Goal: Task Accomplishment & Management: Complete application form

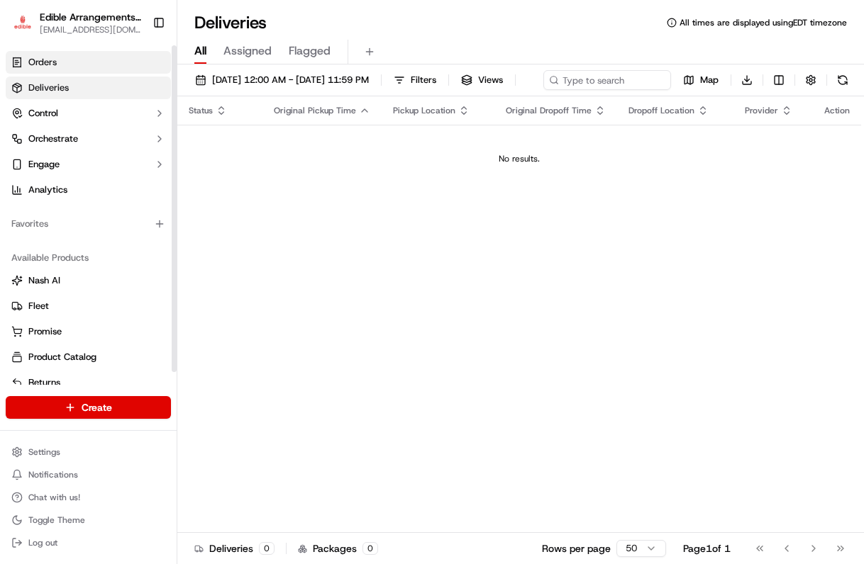
click at [43, 62] on span "Orders" at bounding box center [42, 62] width 28 height 13
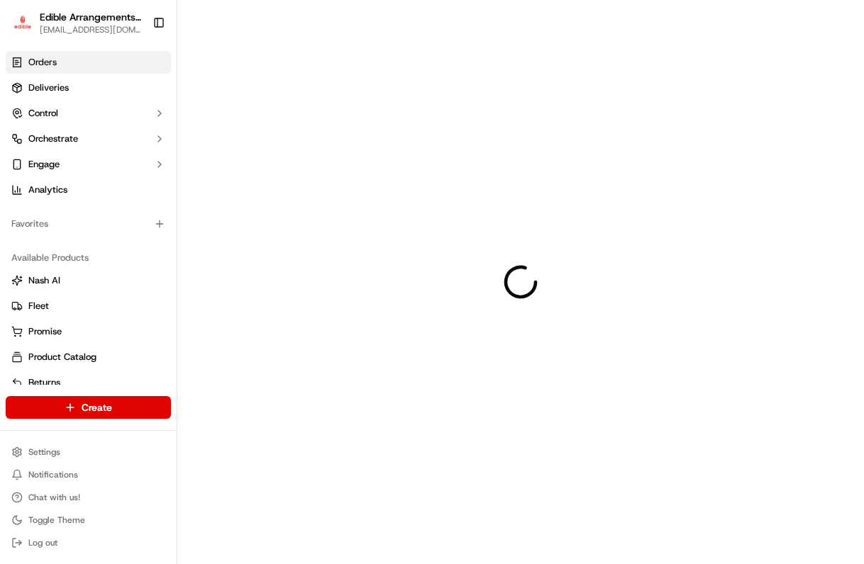
click at [143, 409] on html "Edible Arrangements - [GEOGRAPHIC_DATA], WV [EMAIL_ADDRESS][DOMAIN_NAME] Toggle…" at bounding box center [432, 282] width 864 height 564
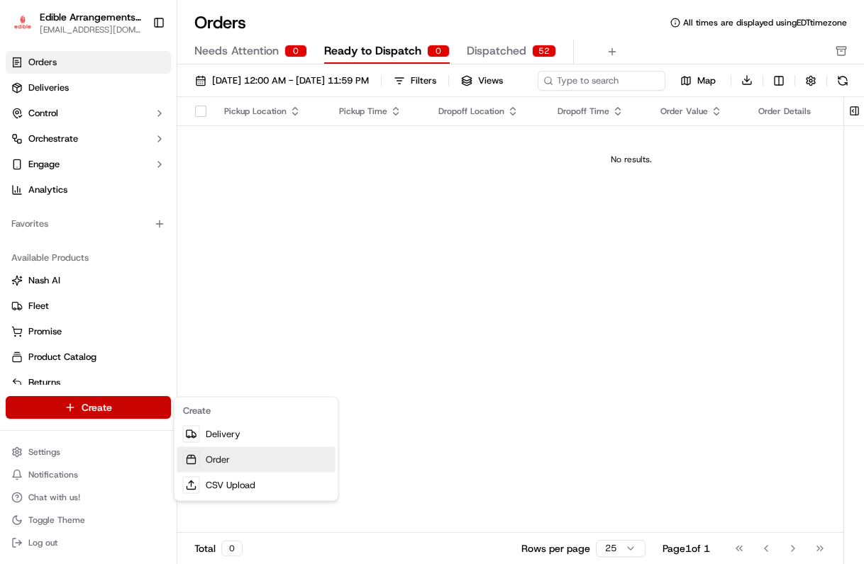
click at [222, 458] on link "Order" at bounding box center [256, 460] width 158 height 26
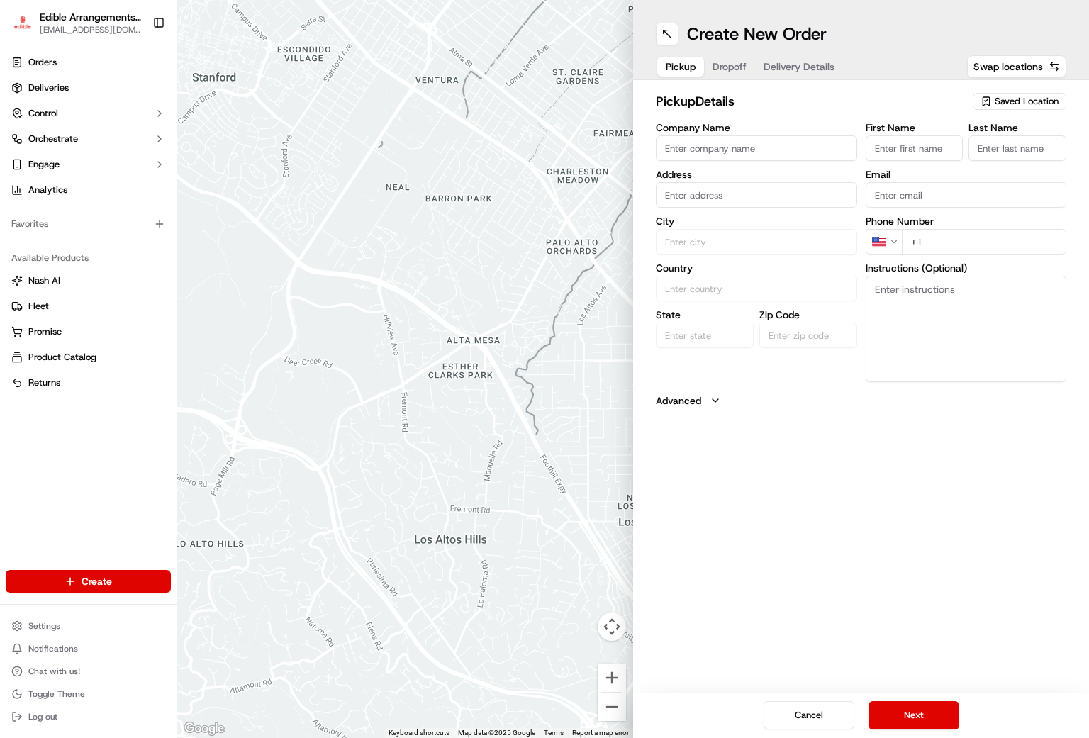
click at [863, 99] on span "Saved Location" at bounding box center [1027, 101] width 64 height 13
click at [863, 164] on span "Edible Arrangements - [GEOGRAPHIC_DATA], [GEOGRAPHIC_DATA] (WV946)" at bounding box center [995, 162] width 174 height 26
type input "Edible Arrangements - [GEOGRAPHIC_DATA], [GEOGRAPHIC_DATA]"
type input "[STREET_ADDRESS]"
type input "Morgantown"
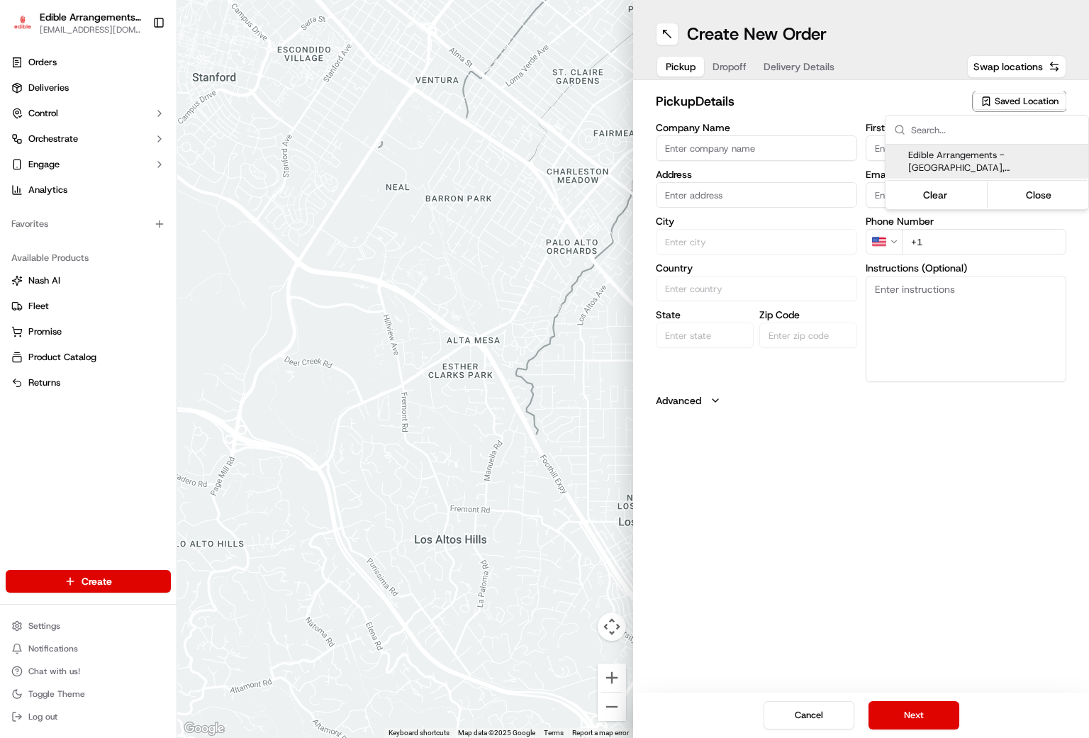
type input "US"
type input "WV"
type input "26508"
type input "[EMAIL_ADDRESS][DOMAIN_NAME]"
type input "[PHONE_NUMBER]"
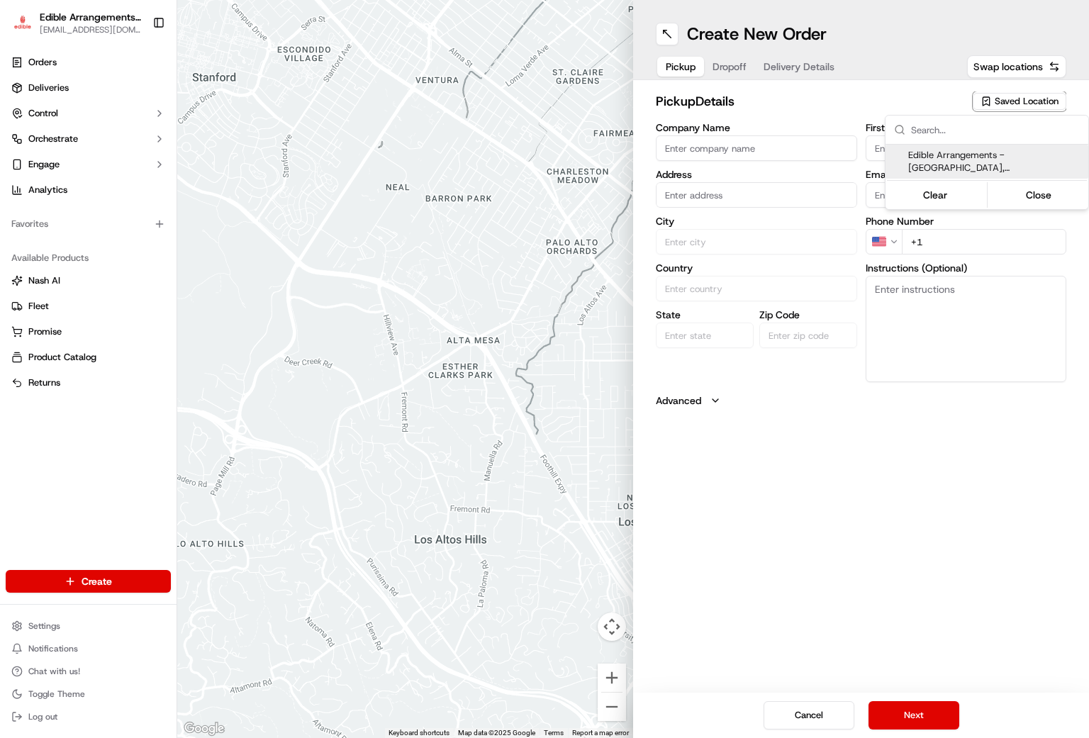
type textarea "Please come inside the store to pick up the arrangement."
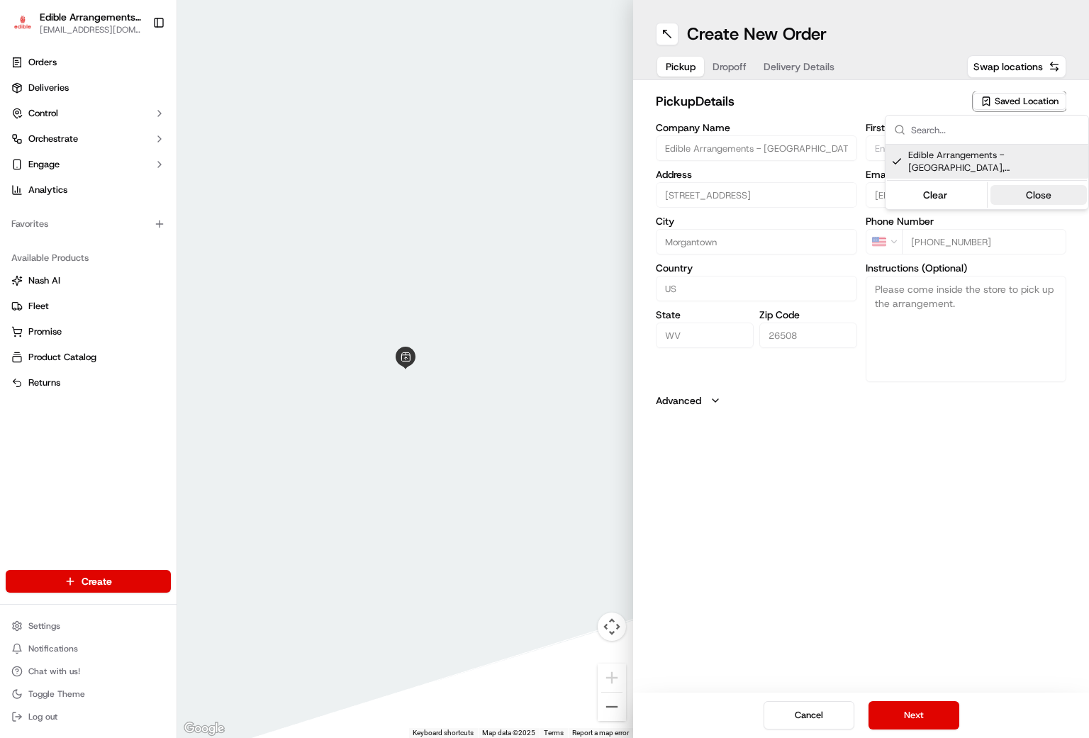
click at [863, 190] on button "Close" at bounding box center [1038, 195] width 97 height 20
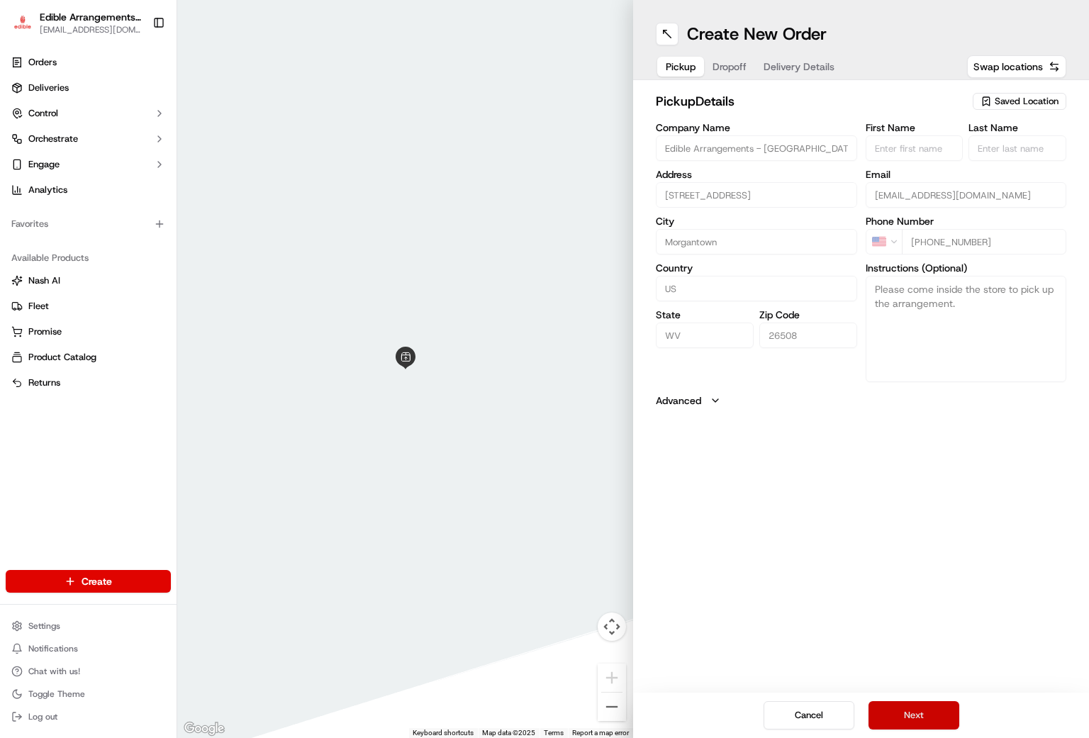
click at [863, 564] on button "Next" at bounding box center [914, 715] width 91 height 28
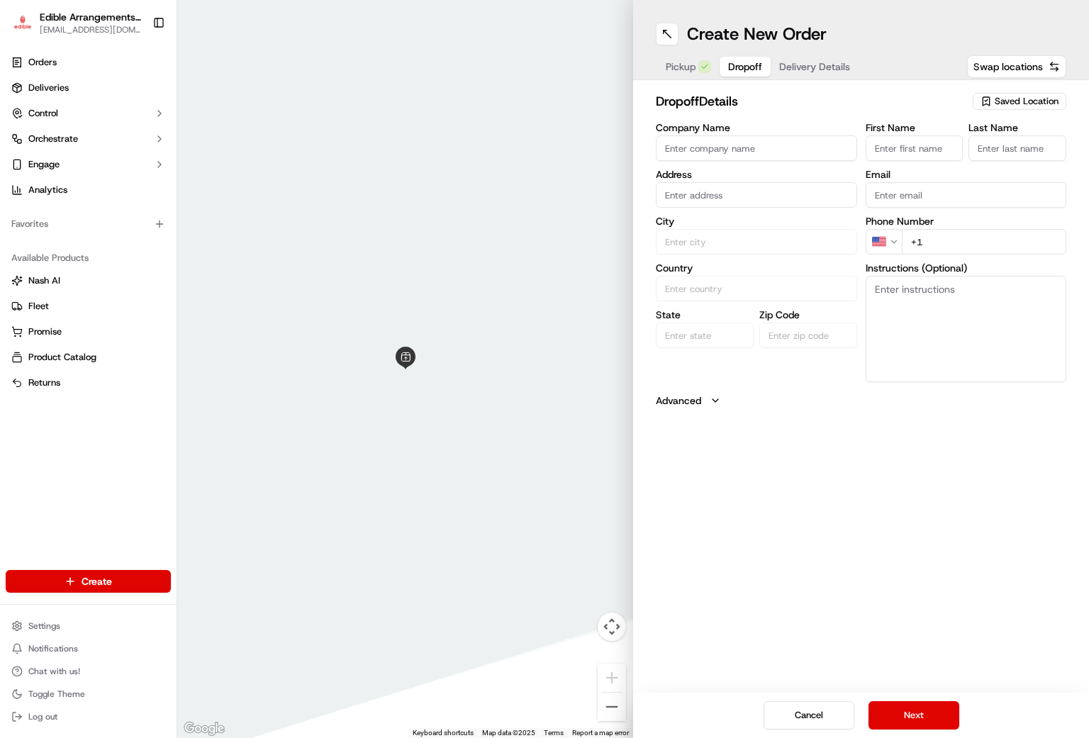
click at [863, 147] on input "First Name" at bounding box center [915, 148] width 98 height 26
type input "G"
type input "[PERSON_NAME]"
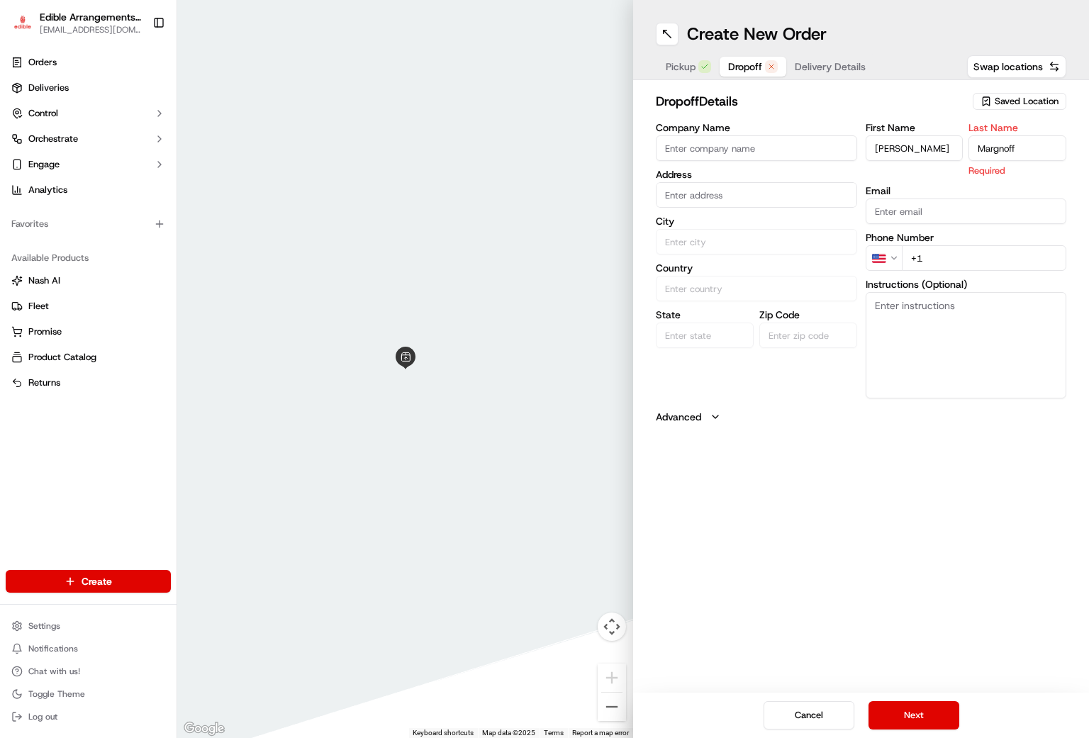
type input "Margnoff"
click at [754, 194] on input "text" at bounding box center [756, 195] width 201 height 26
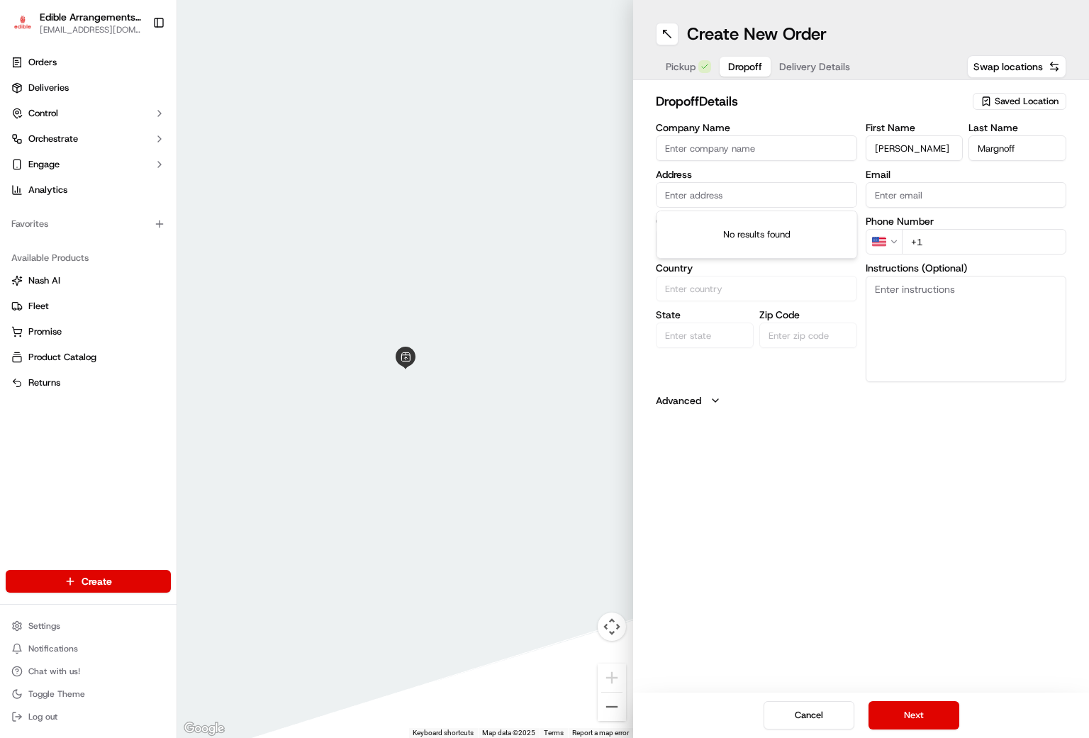
click at [794, 149] on input "Company Name" at bounding box center [756, 148] width 201 height 26
type input "Marcon Building Supply"
click at [707, 204] on input "text" at bounding box center [756, 195] width 201 height 26
type input "1"
click at [715, 230] on div "[STREET_ADDRESS]" at bounding box center [757, 224] width 194 height 21
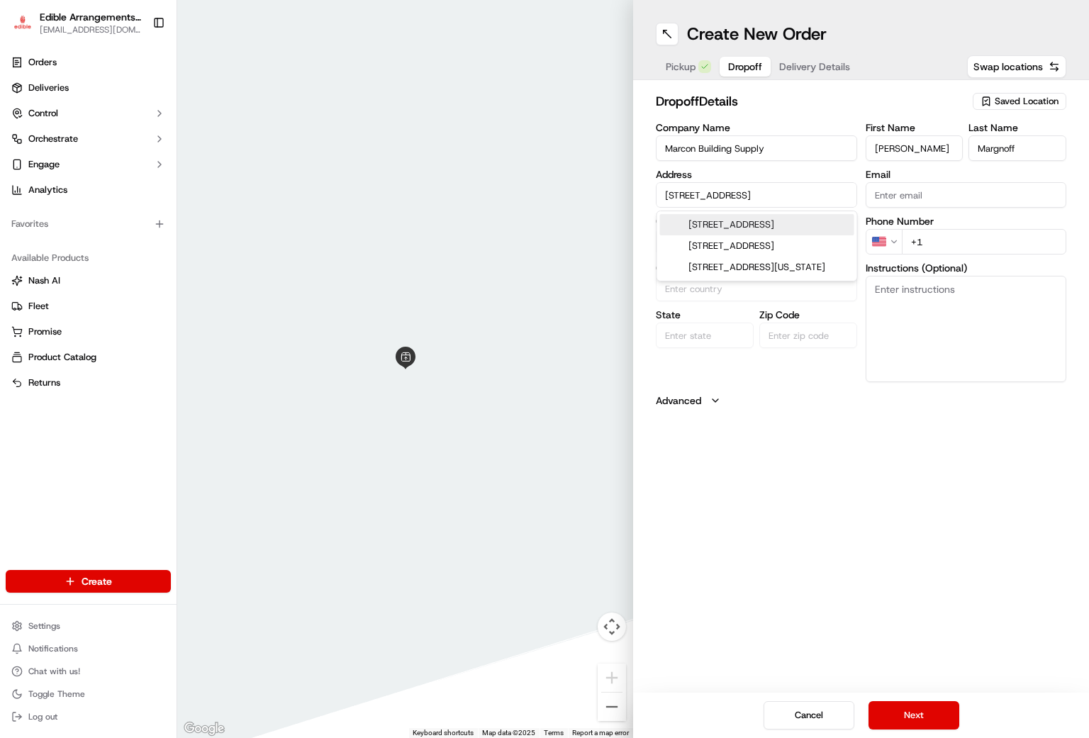
type input "[STREET_ADDRESS]"
type input "[GEOGRAPHIC_DATA]"
type input "PA"
type input "15459"
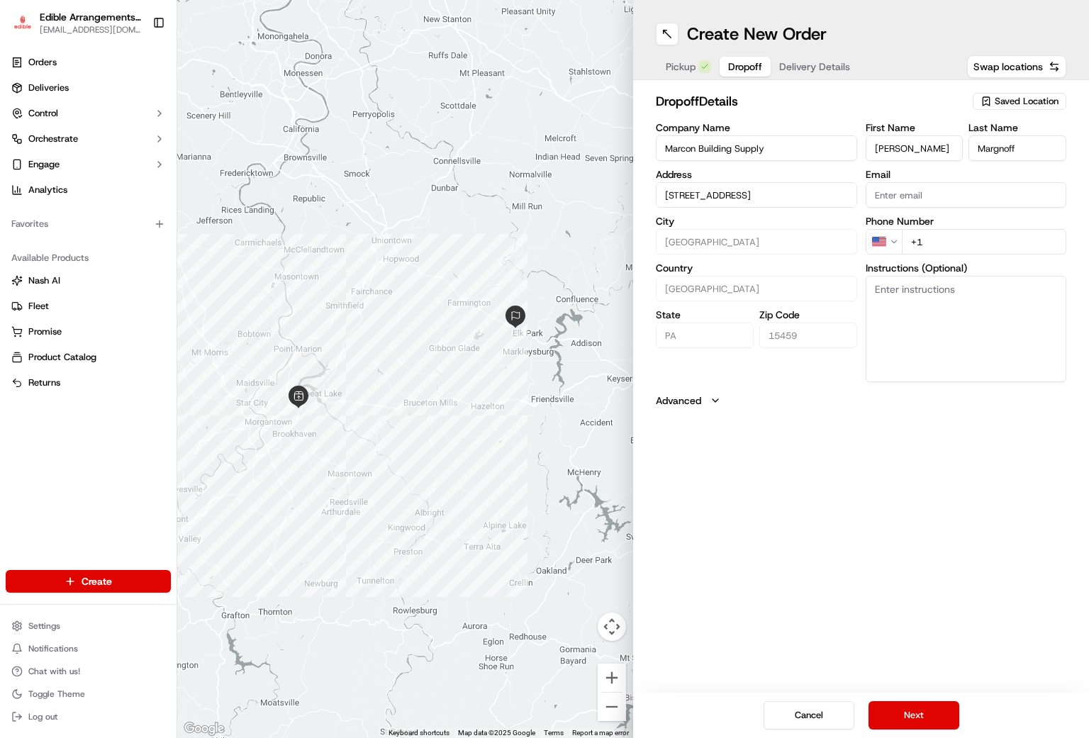
type input "[STREET_ADDRESS]"
click at [863, 236] on input "+1" at bounding box center [984, 242] width 165 height 26
type input "[PHONE_NUMBER]"
click at [863, 564] on button "Next" at bounding box center [914, 715] width 91 height 28
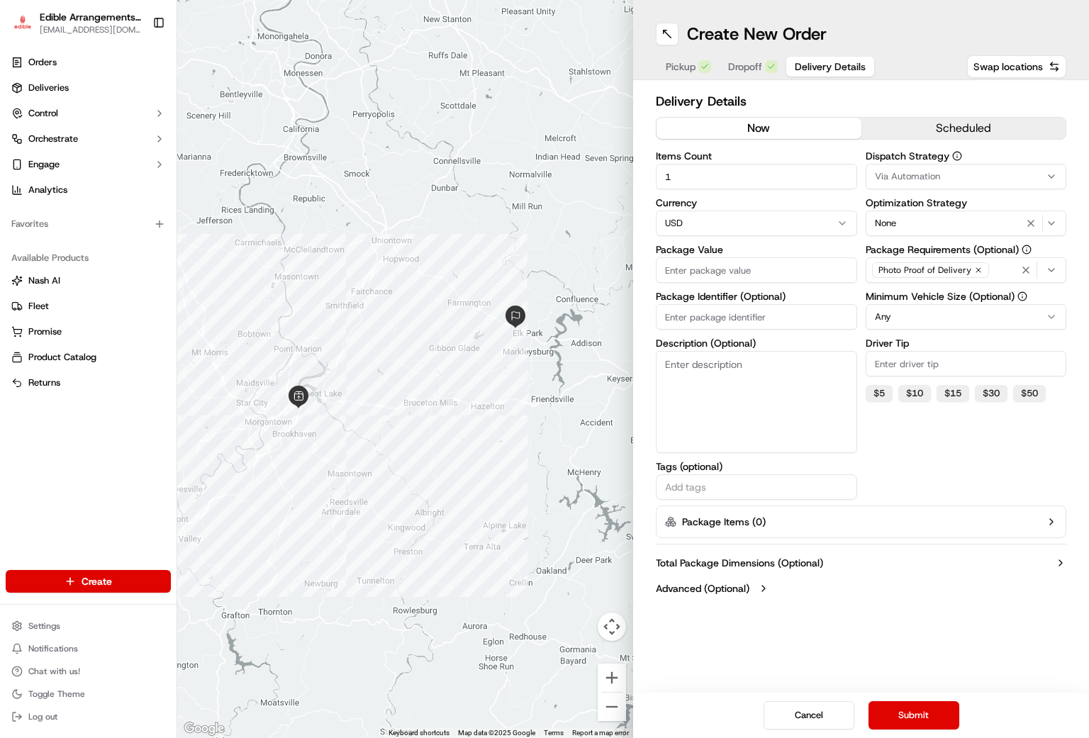
click at [666, 269] on input "Package Value" at bounding box center [756, 270] width 201 height 26
click at [690, 269] on input "Package Value" at bounding box center [756, 270] width 201 height 26
click at [700, 313] on input "Package Identifier (Optional)" at bounding box center [756, 317] width 201 height 26
type input "4894"
click at [694, 272] on input "Package Value" at bounding box center [756, 270] width 201 height 26
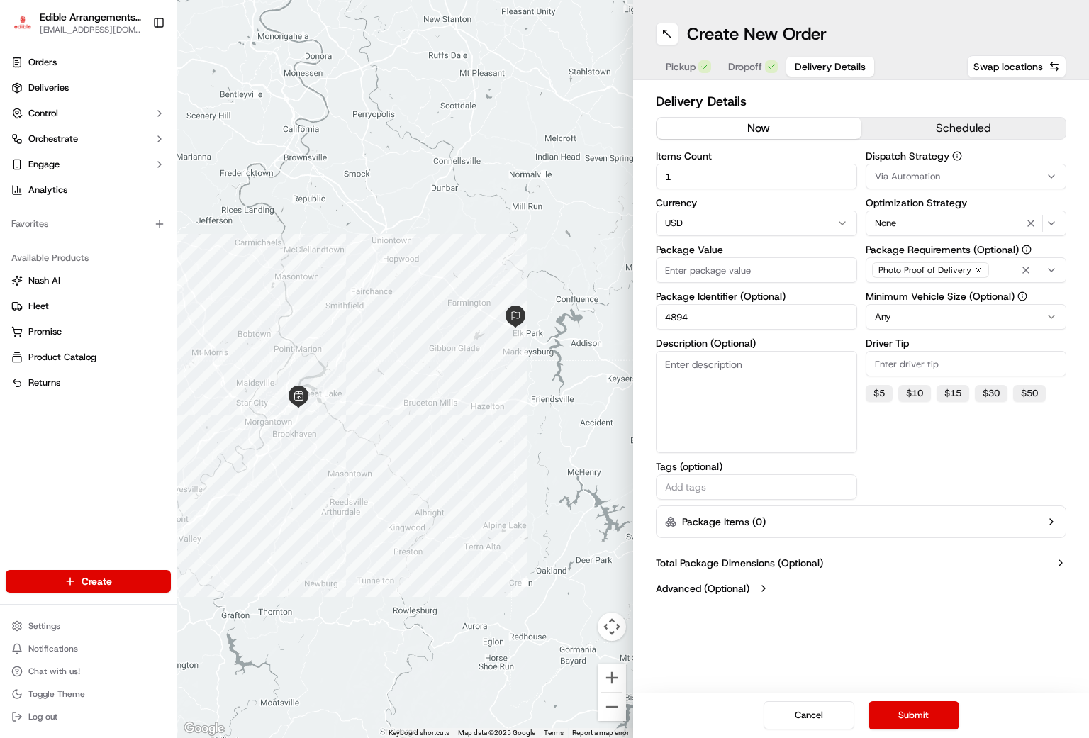
type input "1"
type input "124.10"
click at [766, 383] on textarea "Description (Optional)" at bounding box center [756, 402] width 201 height 102
type textarea "treat board"
click at [863, 564] on button "Submit" at bounding box center [914, 715] width 91 height 28
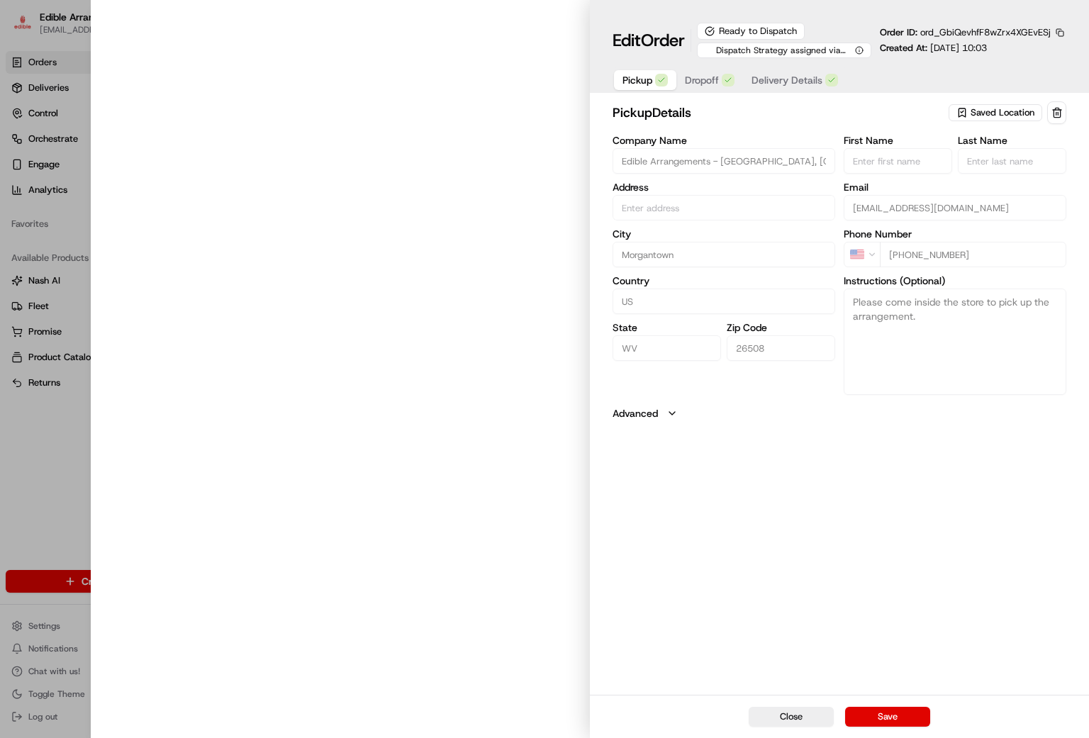
type input "[STREET_ADDRESS]"
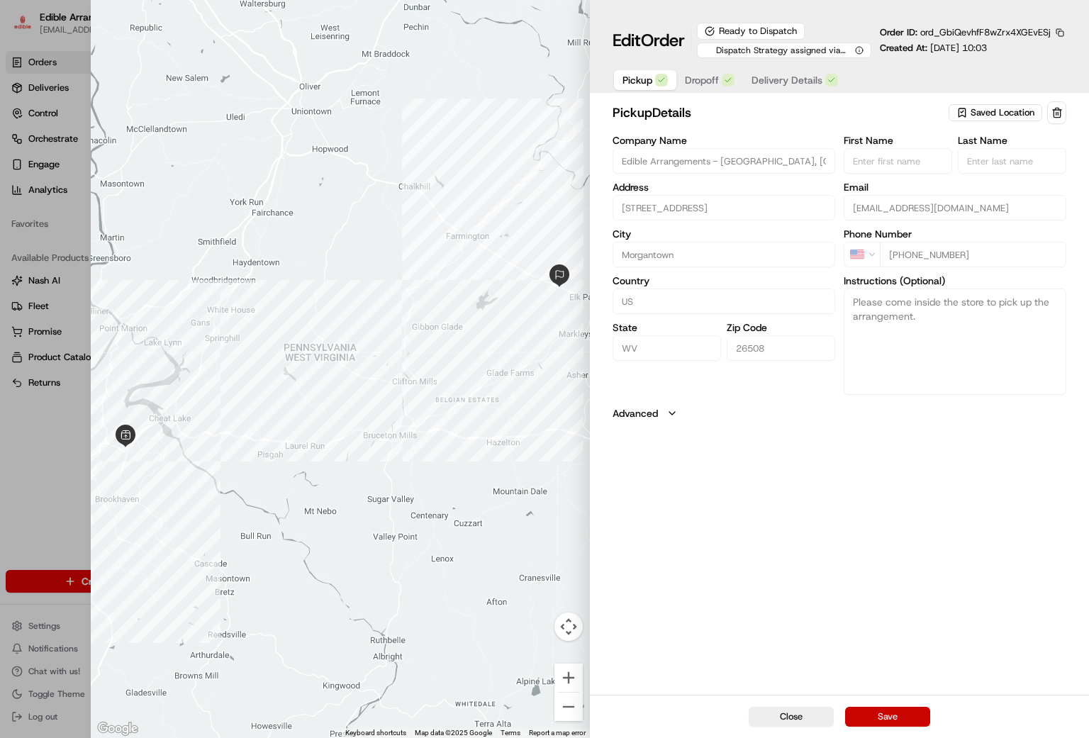
click at [863, 564] on button "Save" at bounding box center [887, 717] width 85 height 20
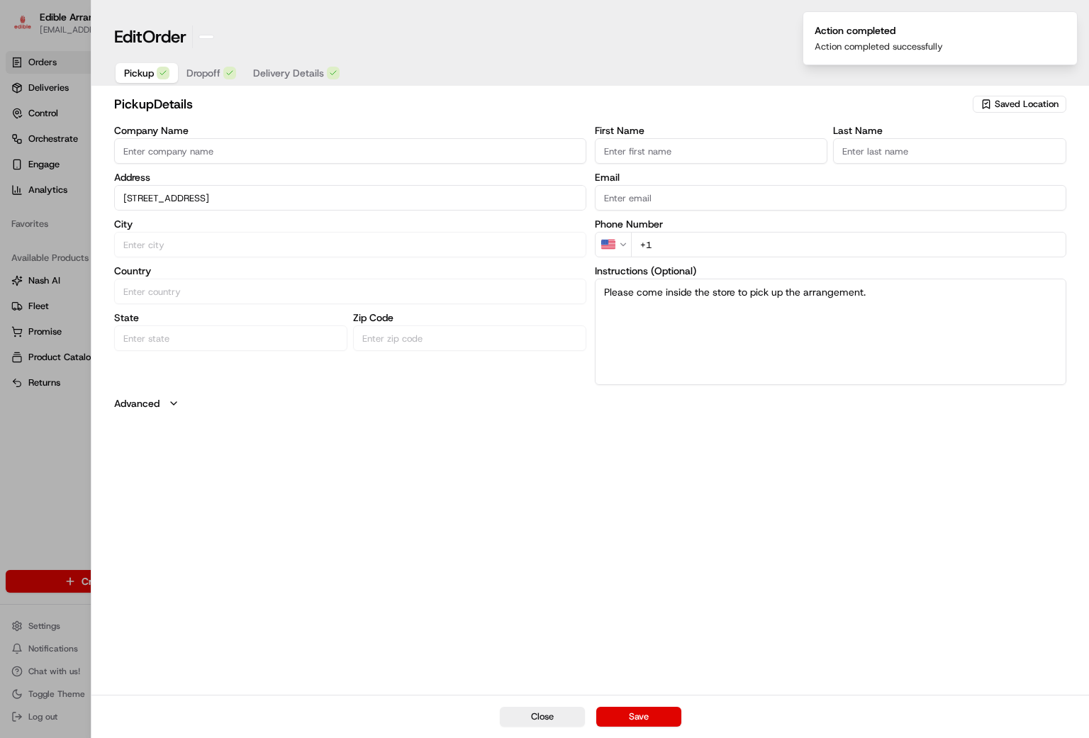
type input "+1"
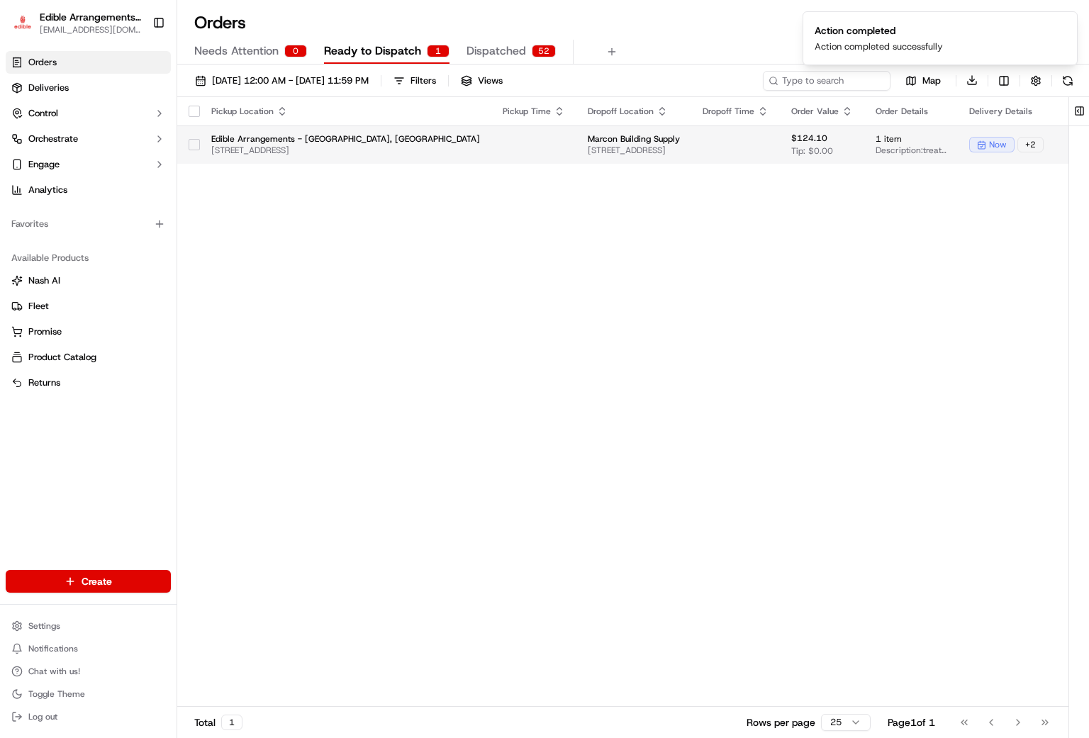
click at [313, 139] on span "Edible Arrangements - [GEOGRAPHIC_DATA], [GEOGRAPHIC_DATA]" at bounding box center [345, 138] width 269 height 11
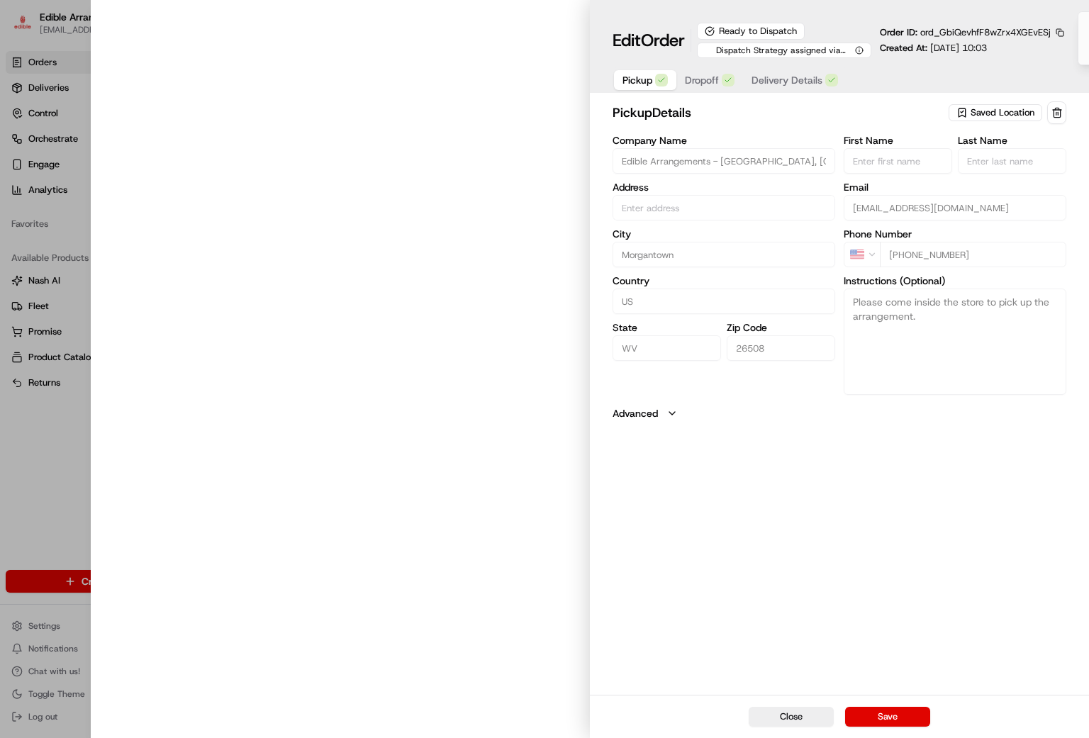
type input "Edible Arrangements - [GEOGRAPHIC_DATA], [GEOGRAPHIC_DATA]"
type input "Morgantown"
type input "US"
type input "WV"
type input "26508"
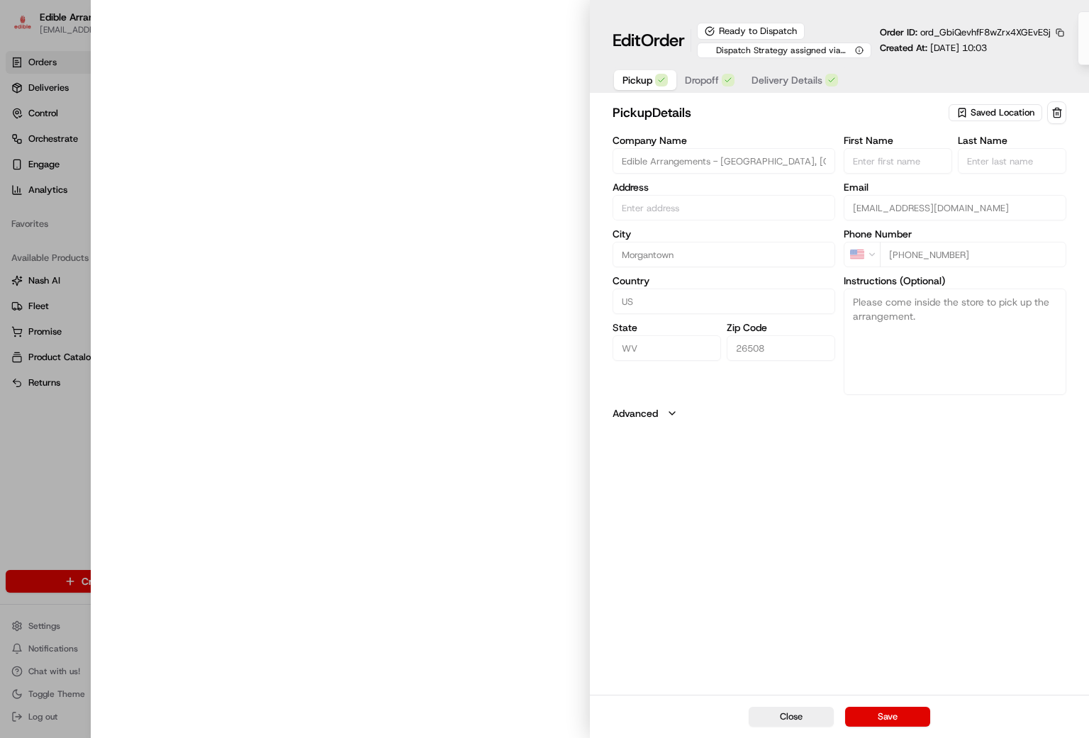
type input "[EMAIL_ADDRESS][DOMAIN_NAME]"
type input "[PHONE_NUMBER]"
type textarea "Please come inside the store to pick up the arrangement."
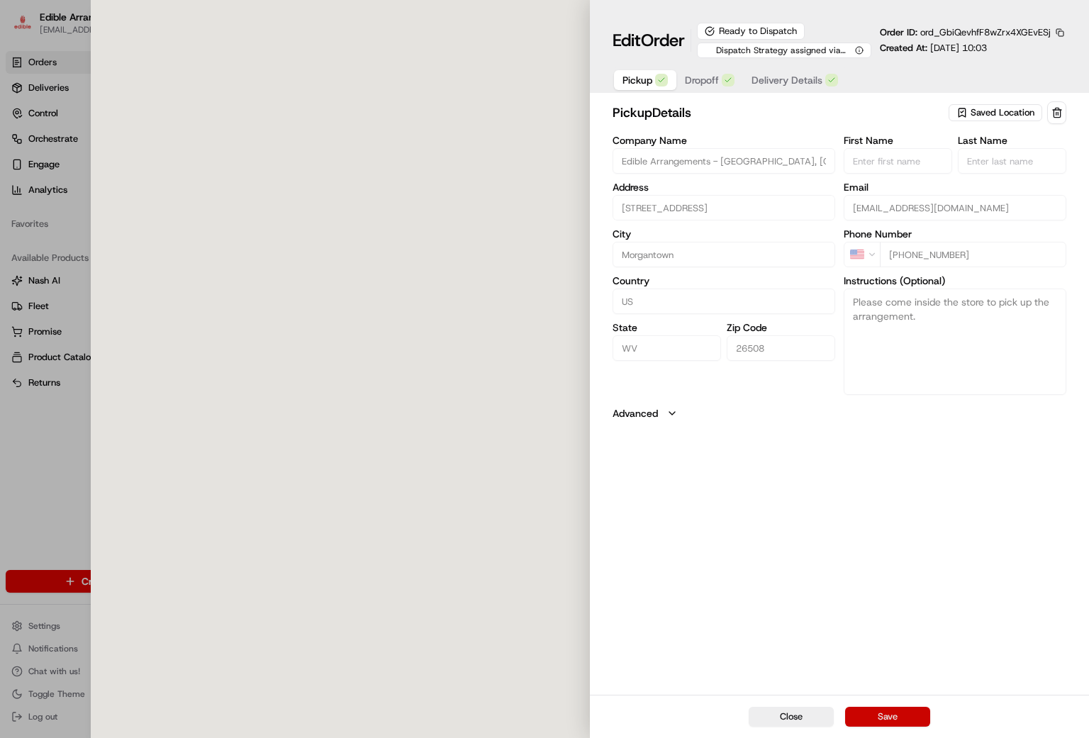
type input "[STREET_ADDRESS]"
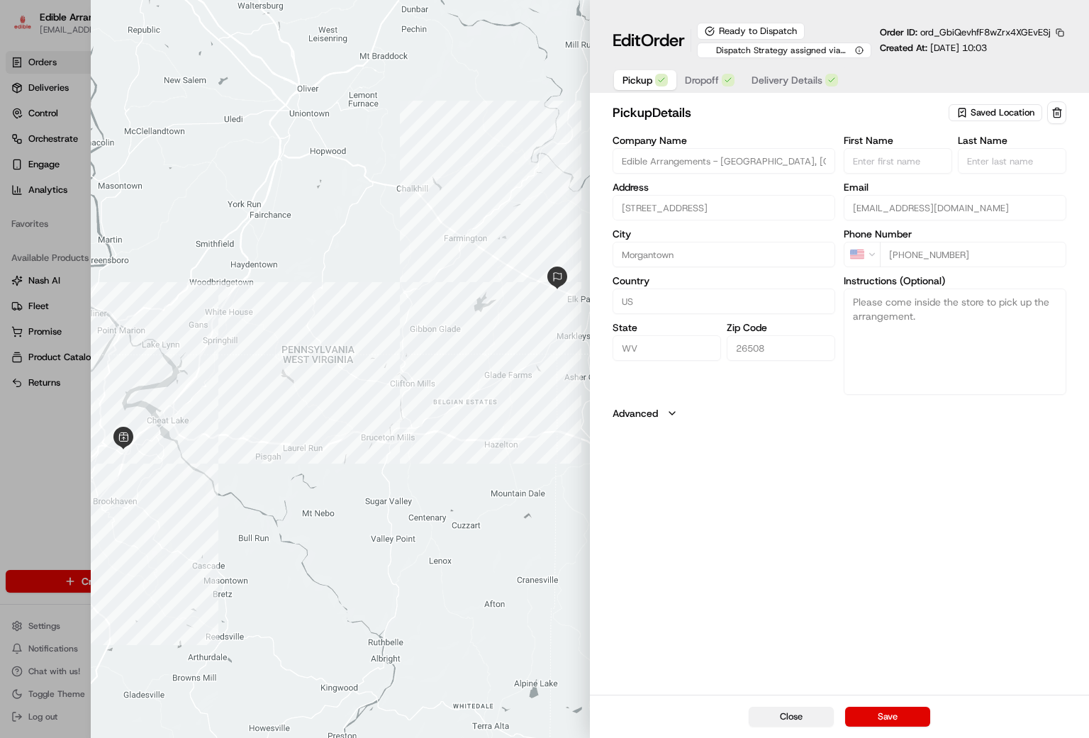
click at [774, 564] on button "Close" at bounding box center [791, 717] width 85 height 20
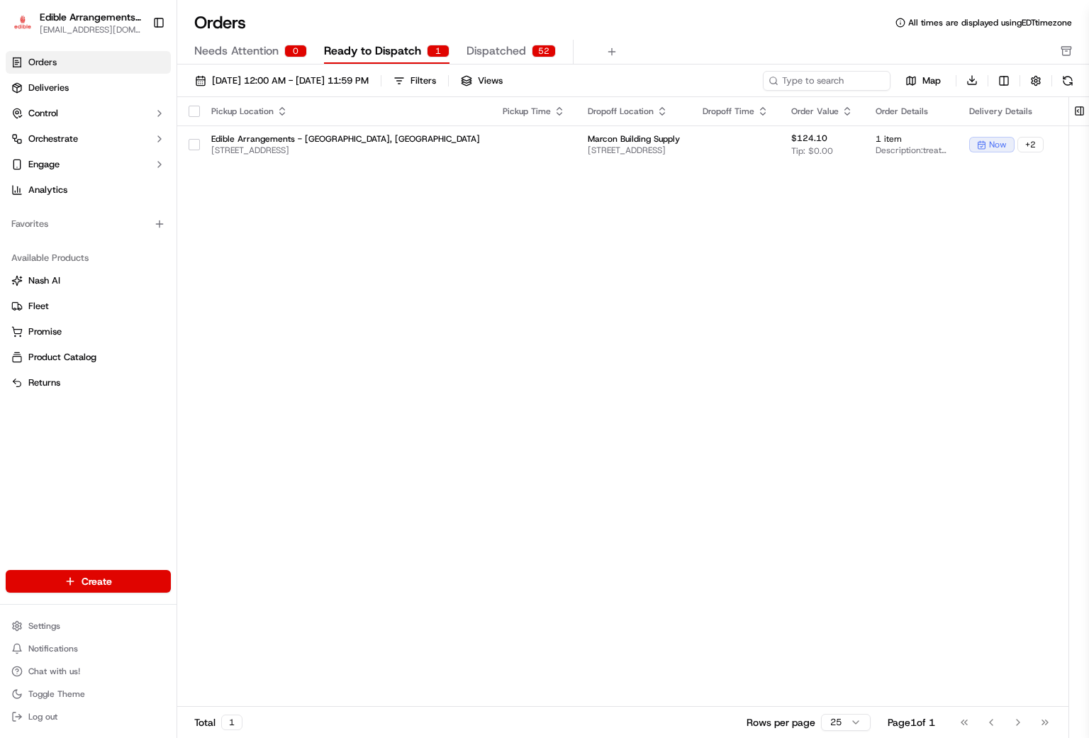
click at [464, 415] on html "Edible Arrangements - [GEOGRAPHIC_DATA], WV [EMAIL_ADDRESS][DOMAIN_NAME] Toggle…" at bounding box center [544, 369] width 1089 height 738
click at [189, 147] on button "button" at bounding box center [194, 144] width 11 height 11
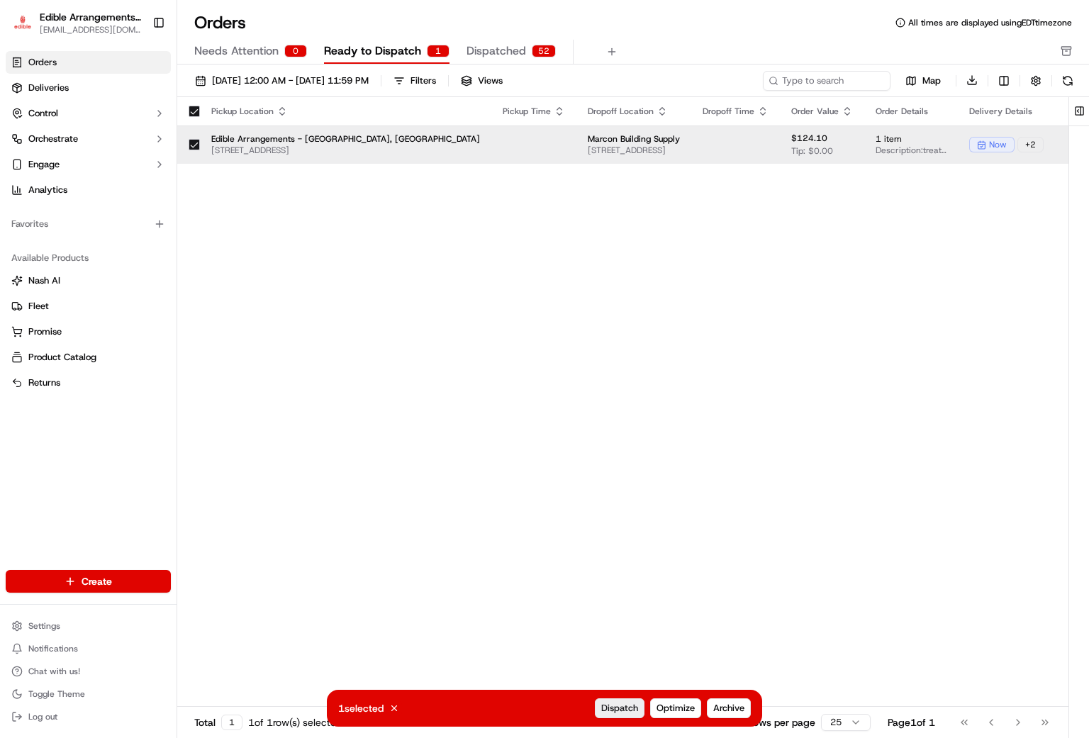
click at [615, 564] on span "Dispatch" at bounding box center [619, 708] width 37 height 13
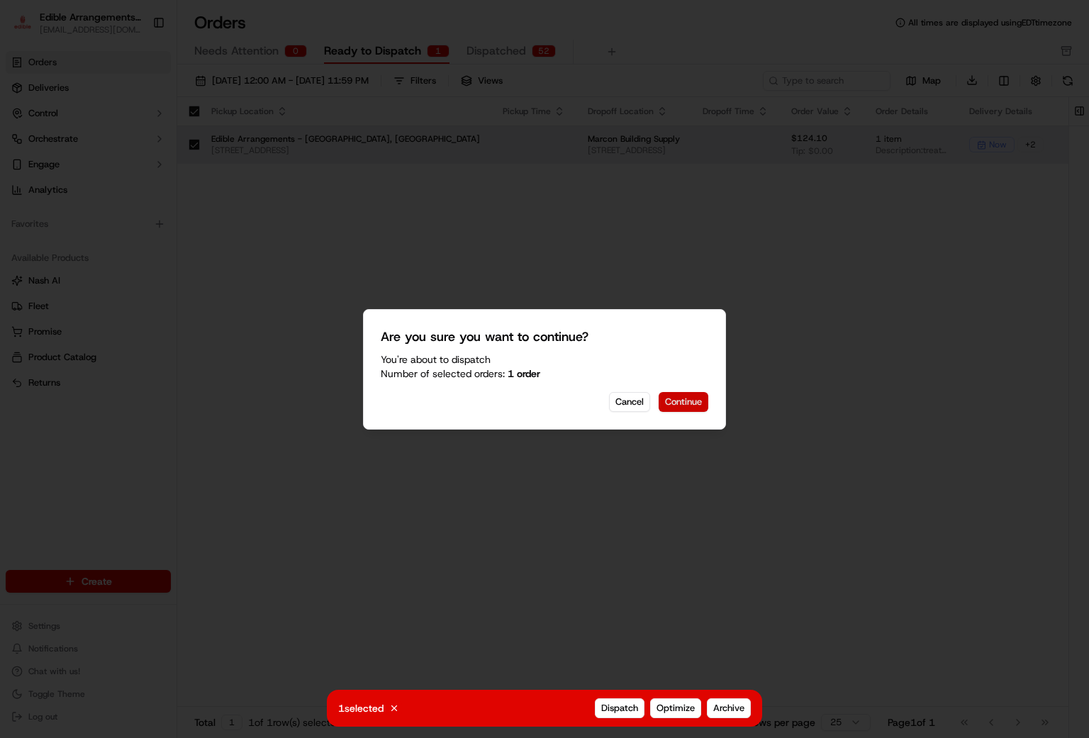
click at [685, 405] on button "Continue" at bounding box center [684, 402] width 50 height 20
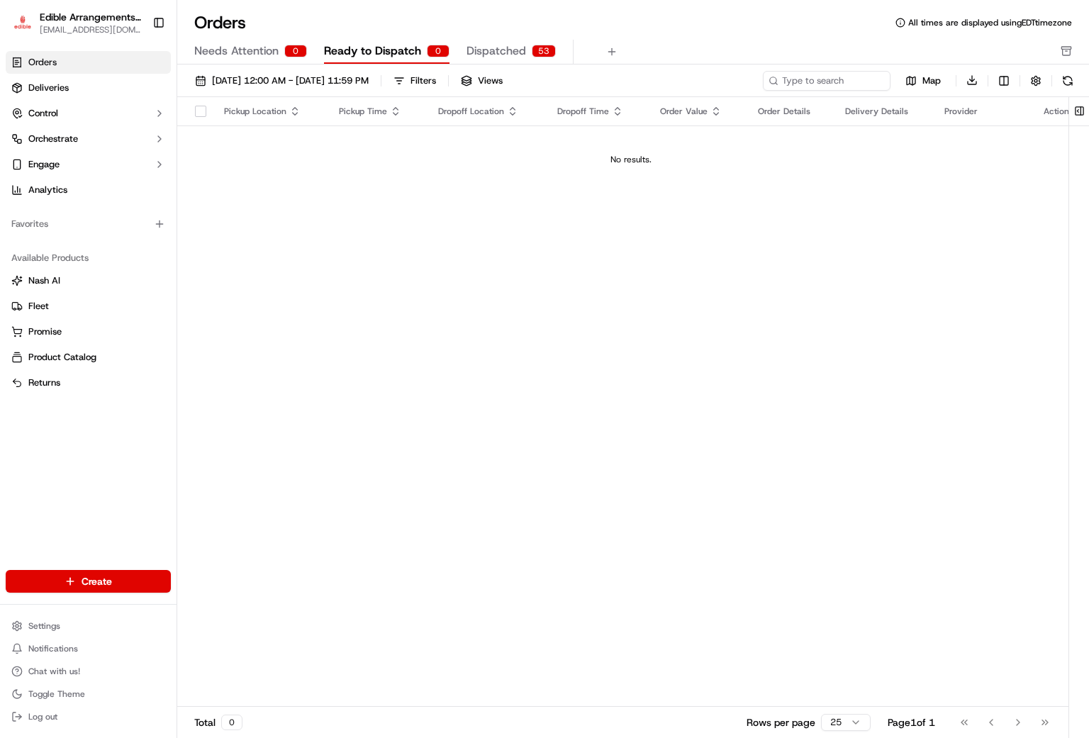
click at [501, 55] on span "Dispatched" at bounding box center [497, 51] width 60 height 17
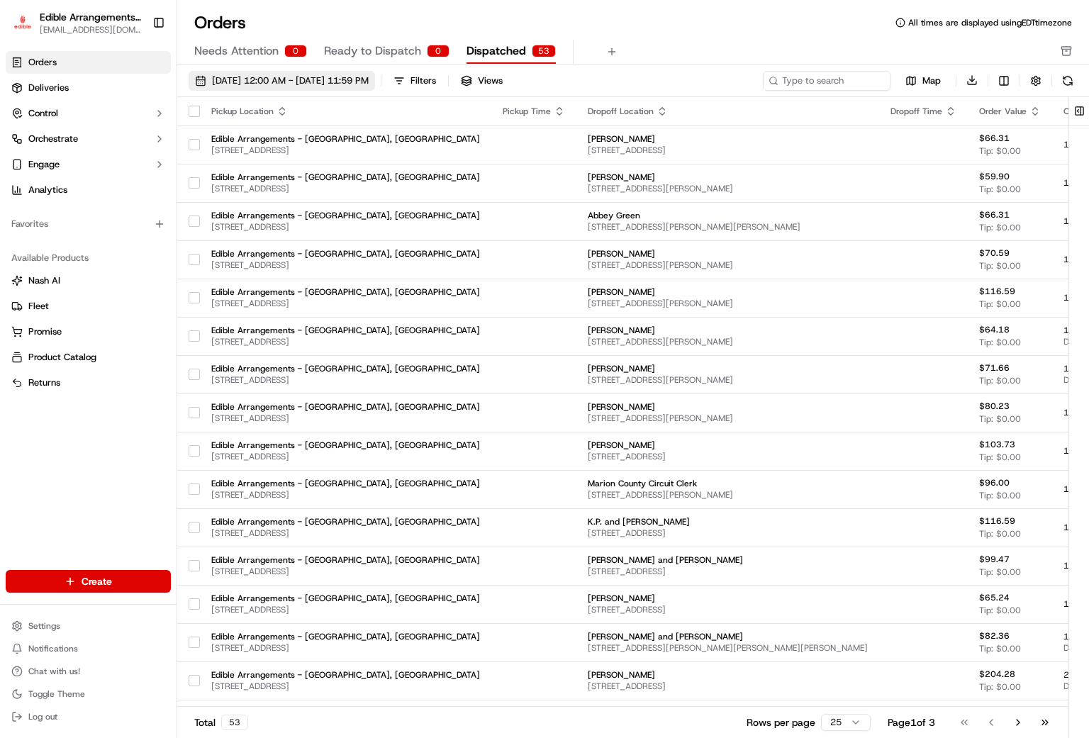
click at [253, 74] on span "[DATE] 12:00 AM - [DATE] 11:59 PM" at bounding box center [290, 80] width 157 height 13
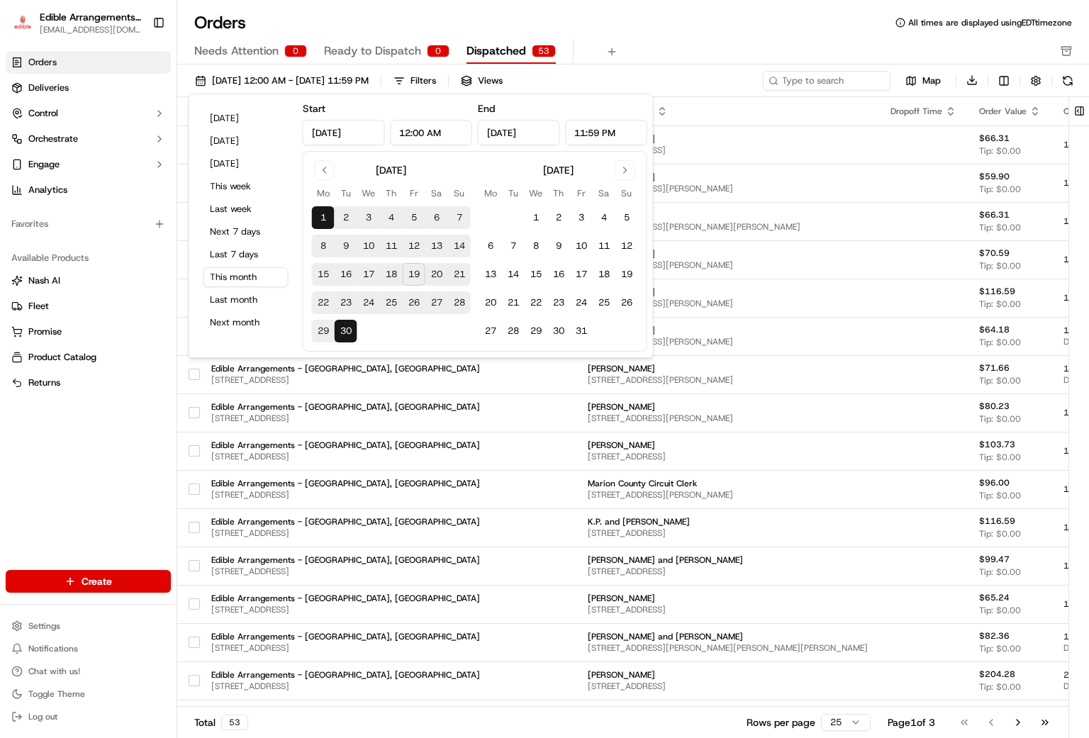
click at [415, 272] on button "19" at bounding box center [414, 274] width 23 height 23
type input "[DATE]"
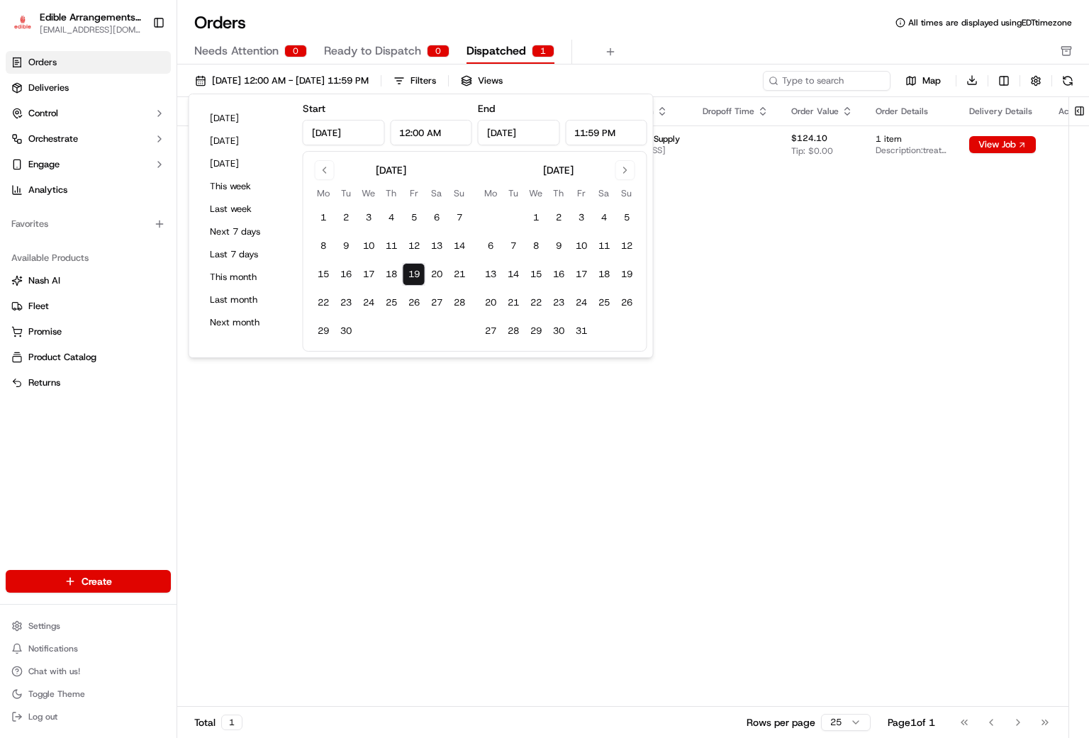
click at [863, 302] on div "Pickup Location Pickup Time Dropoff Location Dropoff Time Order Value Order Det…" at bounding box center [639, 402] width 924 height 610
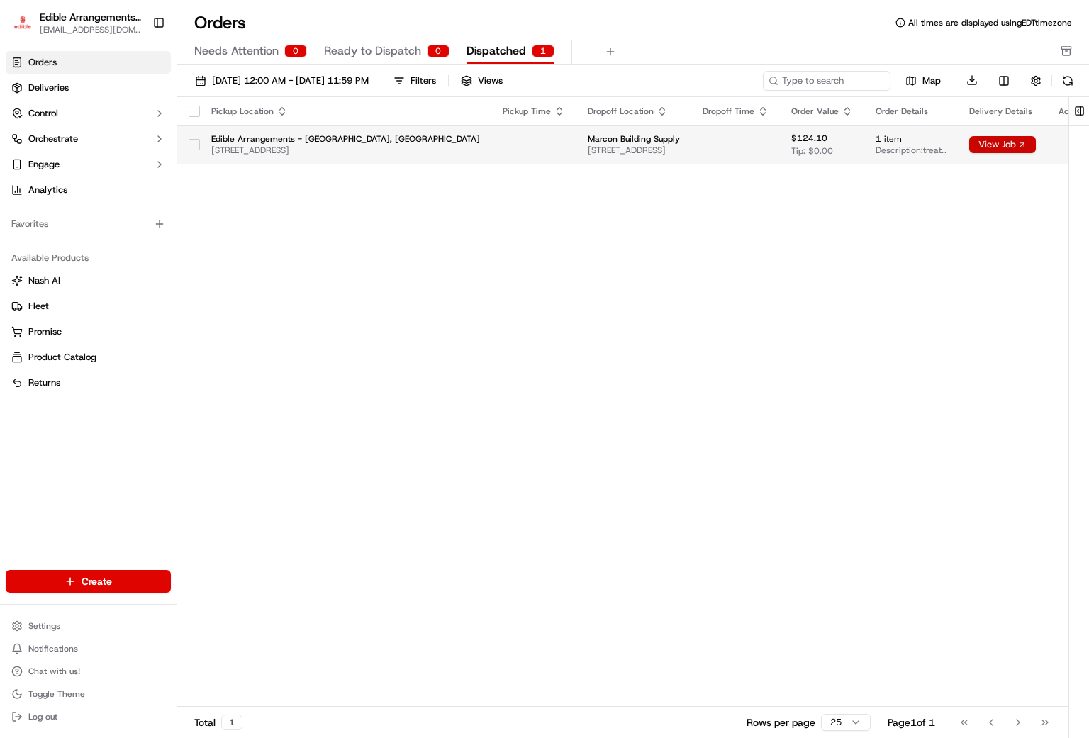
click at [863, 143] on button "View Job" at bounding box center [1002, 144] width 67 height 17
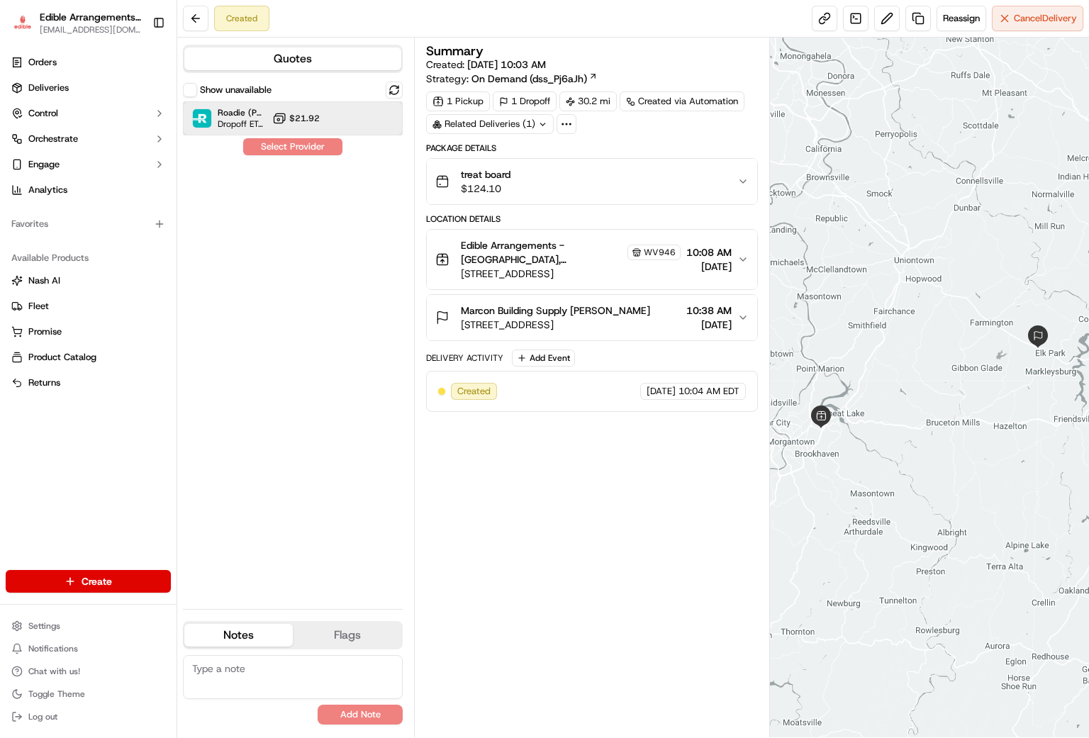
click at [251, 113] on span "Roadie (P2P)" at bounding box center [242, 112] width 49 height 11
click at [294, 151] on button "Assign Provider" at bounding box center [292, 146] width 101 height 17
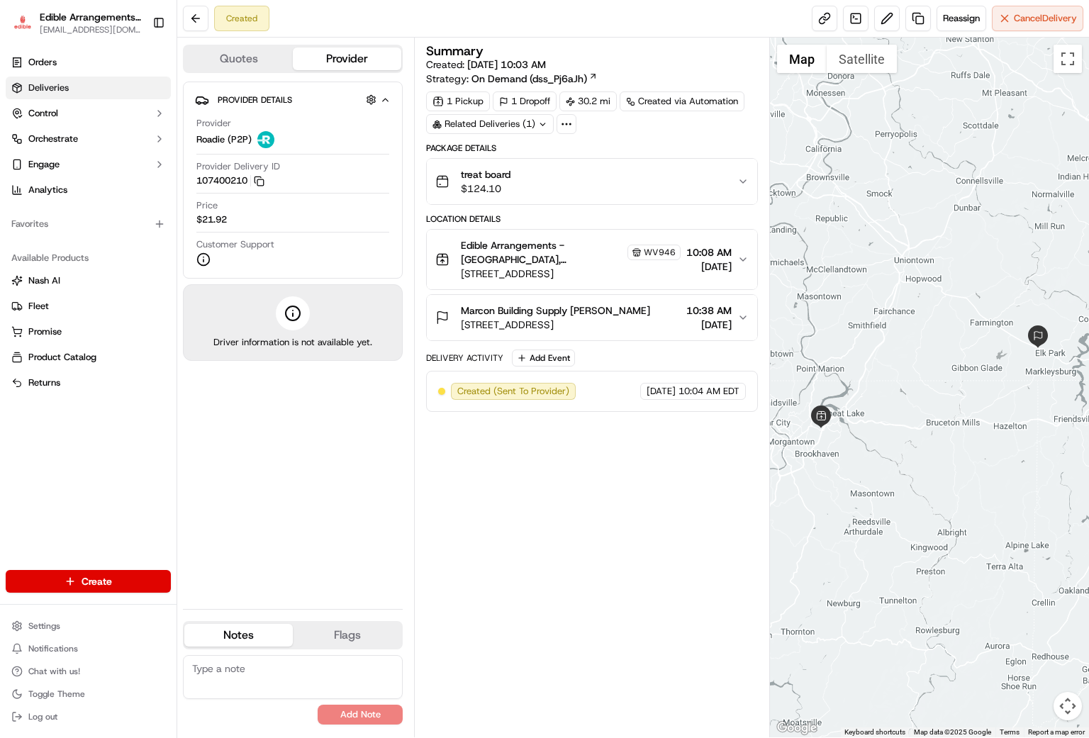
click at [49, 83] on span "Deliveries" at bounding box center [48, 88] width 40 height 13
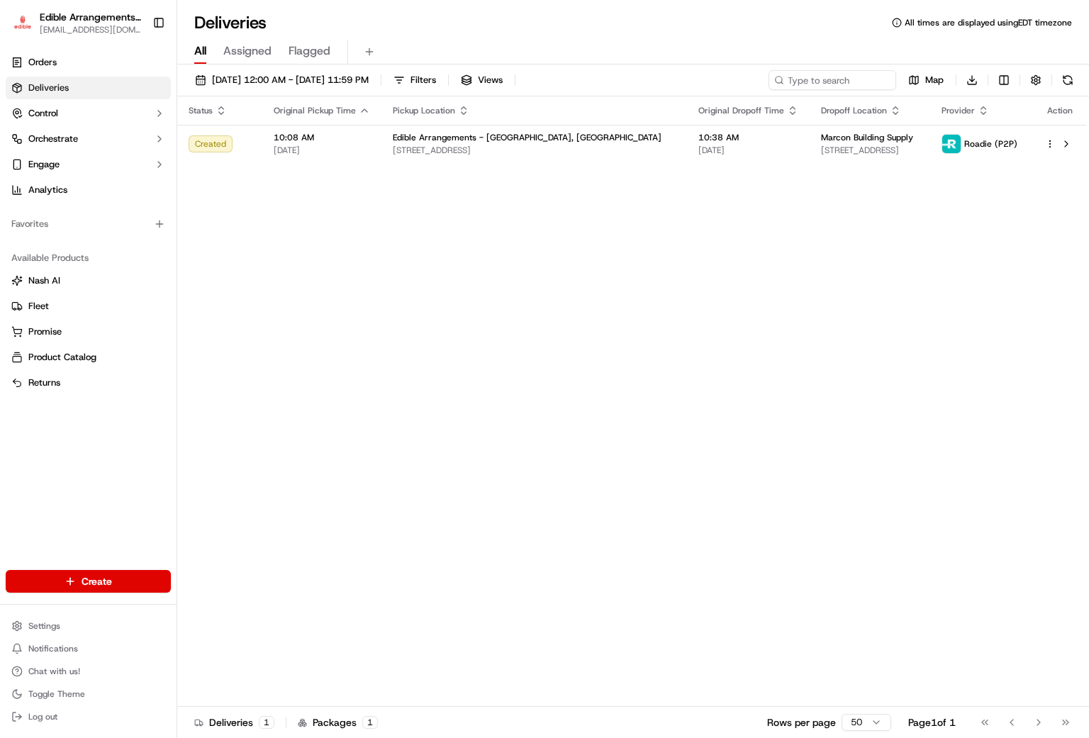
click at [101, 579] on html "Edible Arrangements - Morgantown, WV wv946@edible.store Toggle Sidebar Orders D…" at bounding box center [544, 369] width 1089 height 738
click at [223, 632] on link "Order" at bounding box center [256, 633] width 158 height 26
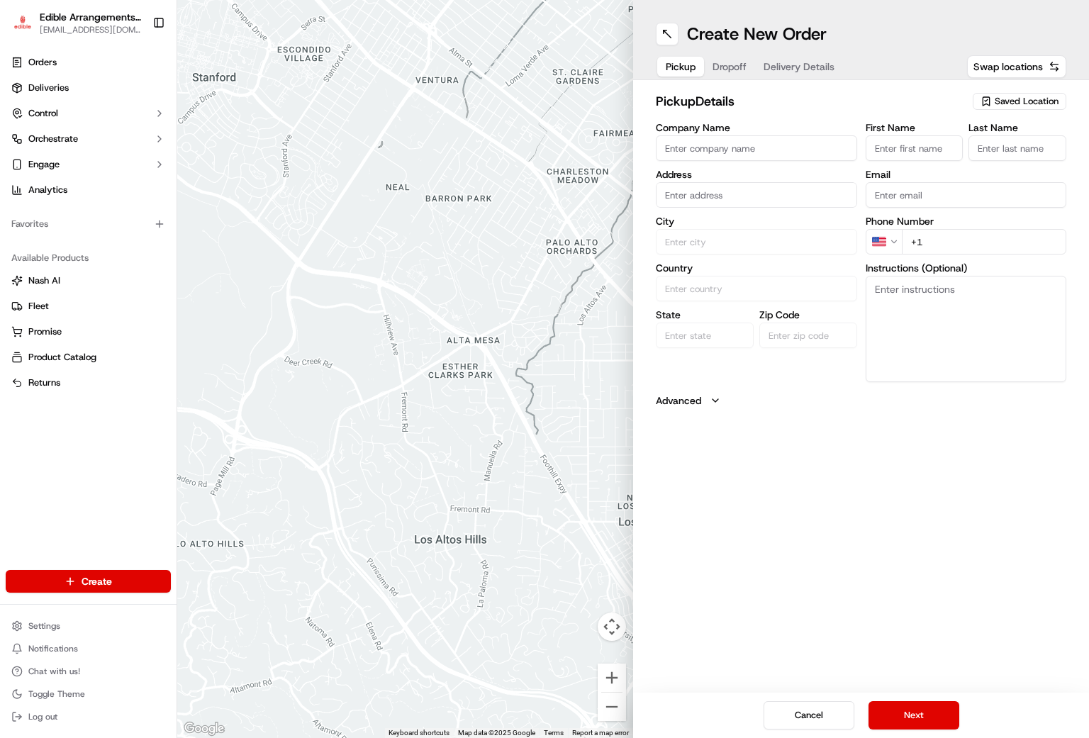
click at [1029, 101] on span "Saved Location" at bounding box center [1027, 101] width 64 height 13
click at [970, 160] on span "Edible Arrangements - [GEOGRAPHIC_DATA], [GEOGRAPHIC_DATA] (WV946)" at bounding box center [995, 162] width 174 height 26
type input "Edible Arrangements - [GEOGRAPHIC_DATA], [GEOGRAPHIC_DATA]"
type input "[STREET_ADDRESS]"
type input "Morgantown"
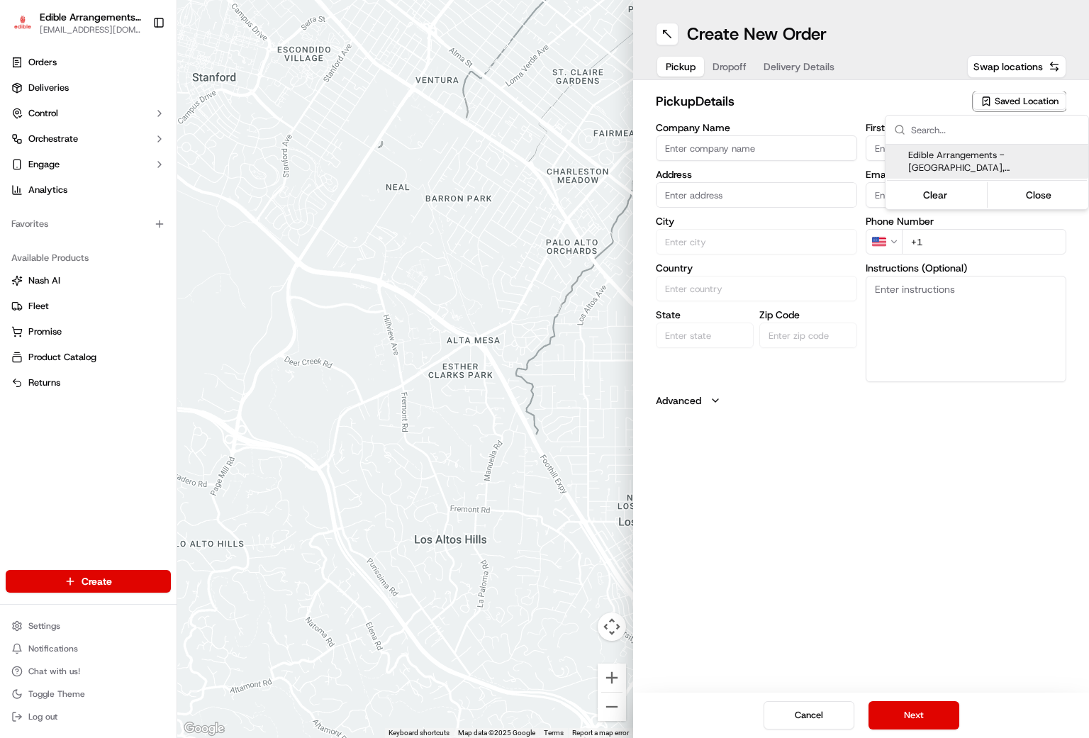
type input "US"
type input "WV"
type input "26508"
type input "[EMAIL_ADDRESS][DOMAIN_NAME]"
type input "[PHONE_NUMBER]"
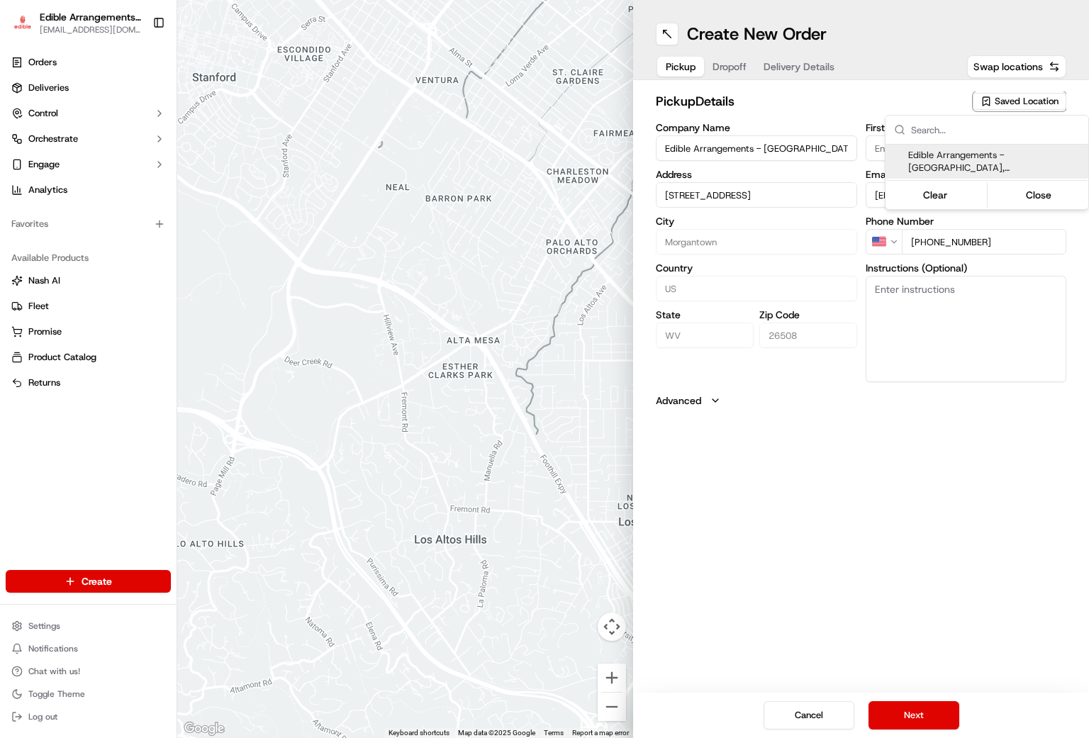
type textarea "Please come inside the store to pick up the arrangement."
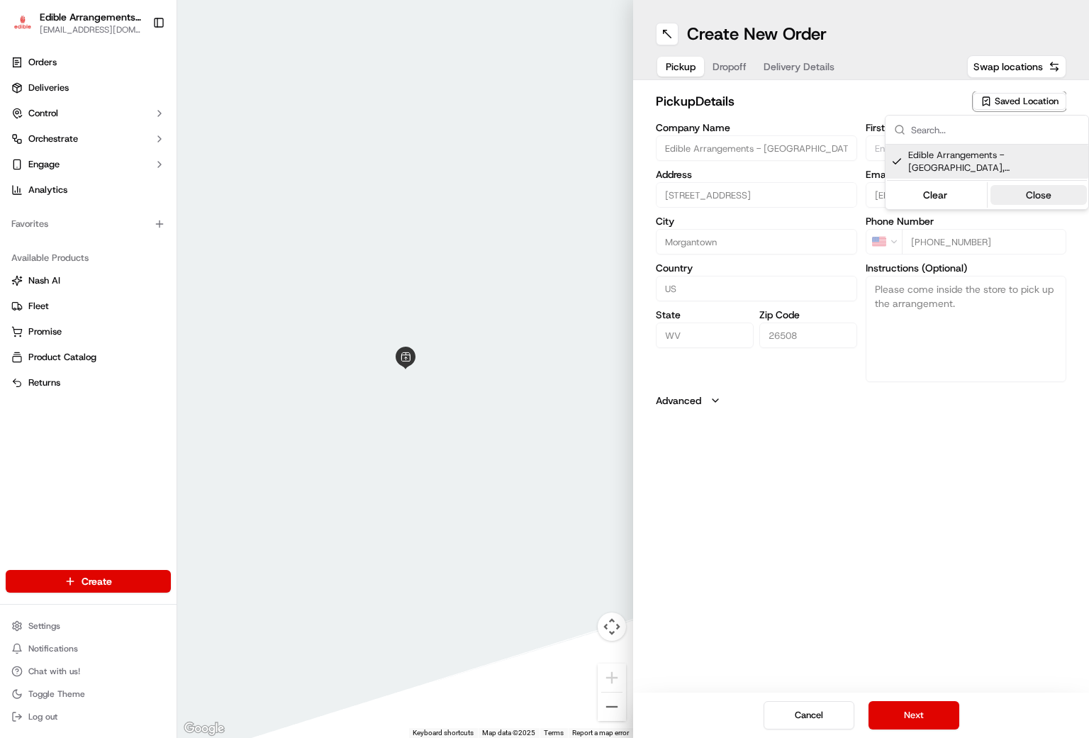
click at [1022, 188] on button "Close" at bounding box center [1038, 195] width 97 height 20
click at [928, 718] on button "Next" at bounding box center [914, 715] width 91 height 28
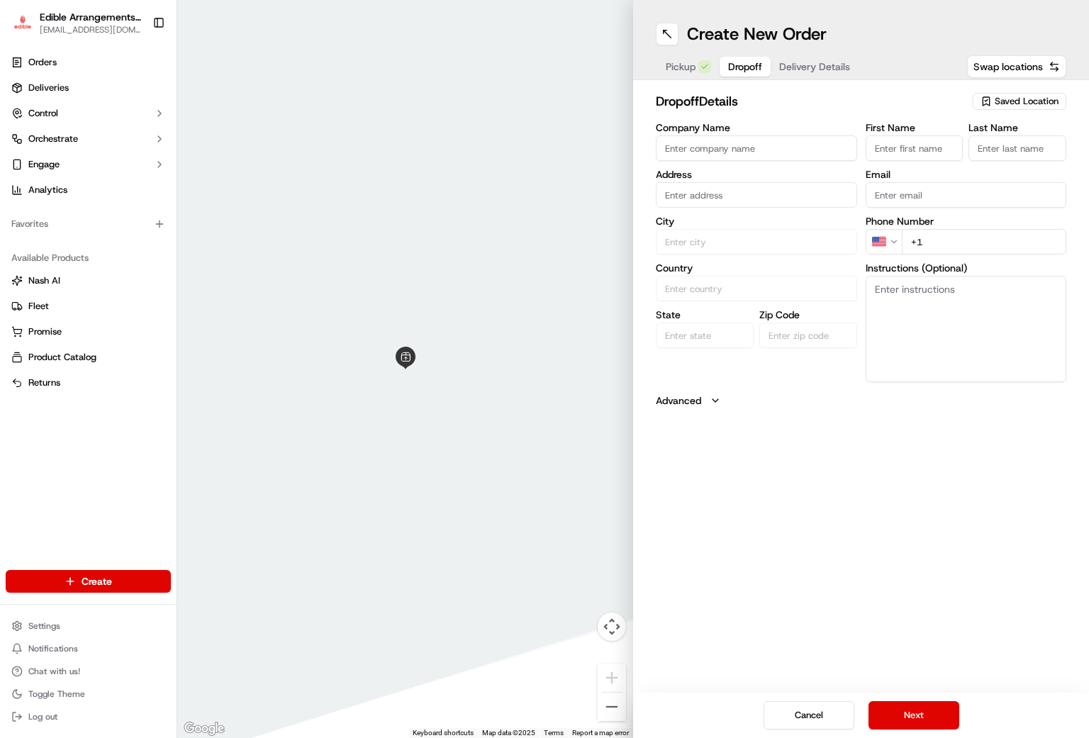
click at [766, 153] on input "Company Name" at bounding box center [756, 148] width 201 height 26
click at [875, 143] on input "First Name" at bounding box center [915, 148] width 98 height 26
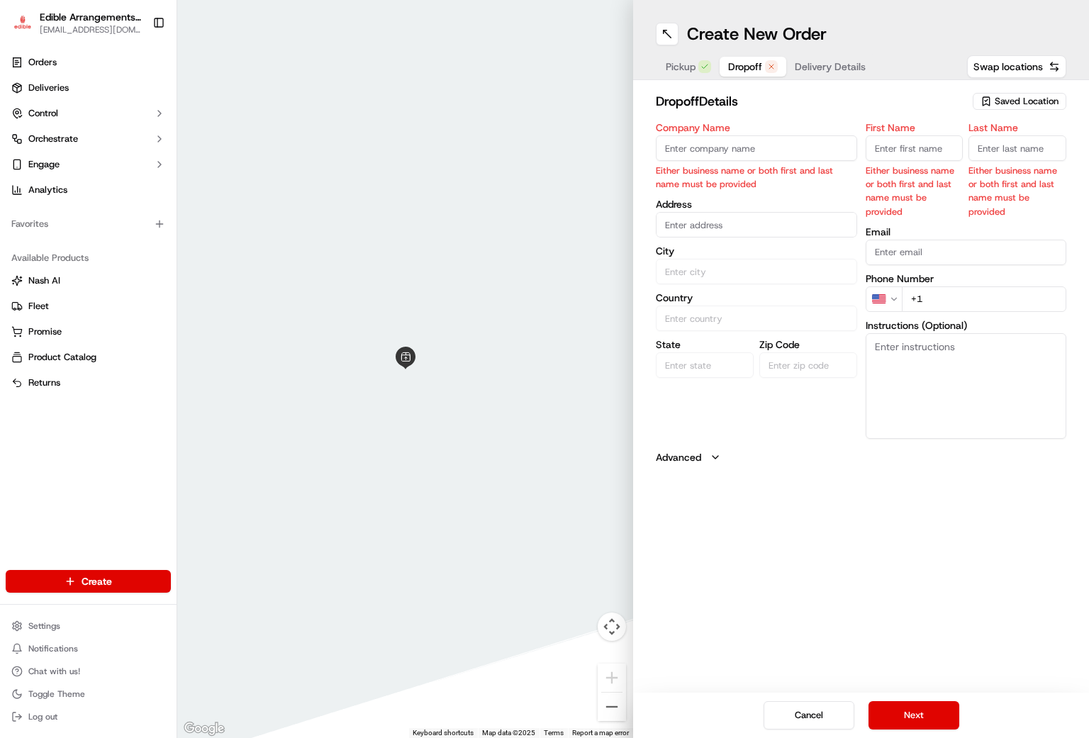
click at [894, 145] on input "First Name" at bounding box center [915, 148] width 98 height 26
type input "Andrea"
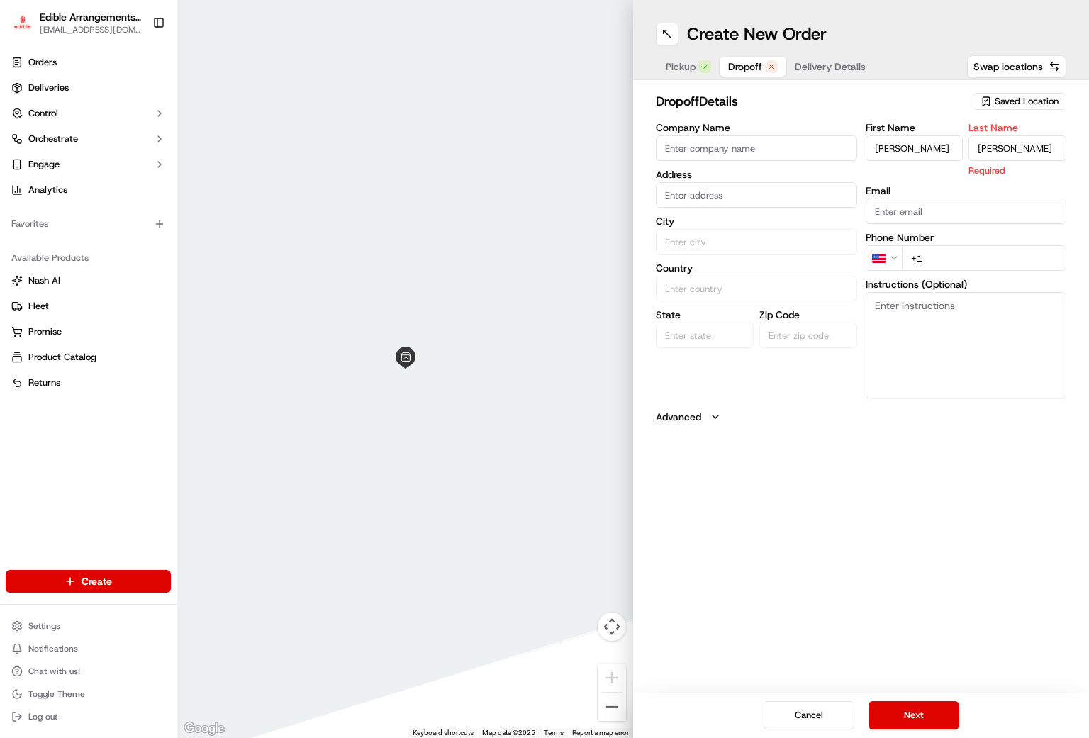
type input "Proctor"
click at [715, 198] on input "text" at bounding box center [756, 195] width 201 height 26
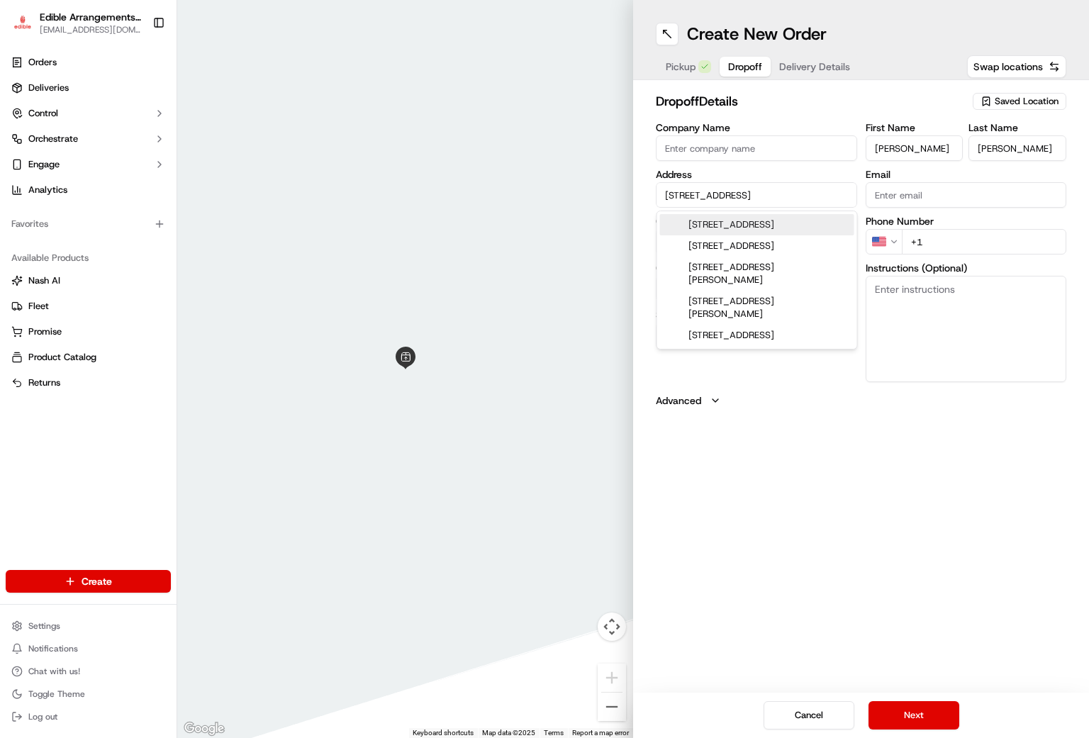
type input "506 Locust Ave"
click at [962, 237] on input "+1" at bounding box center [984, 242] width 165 height 26
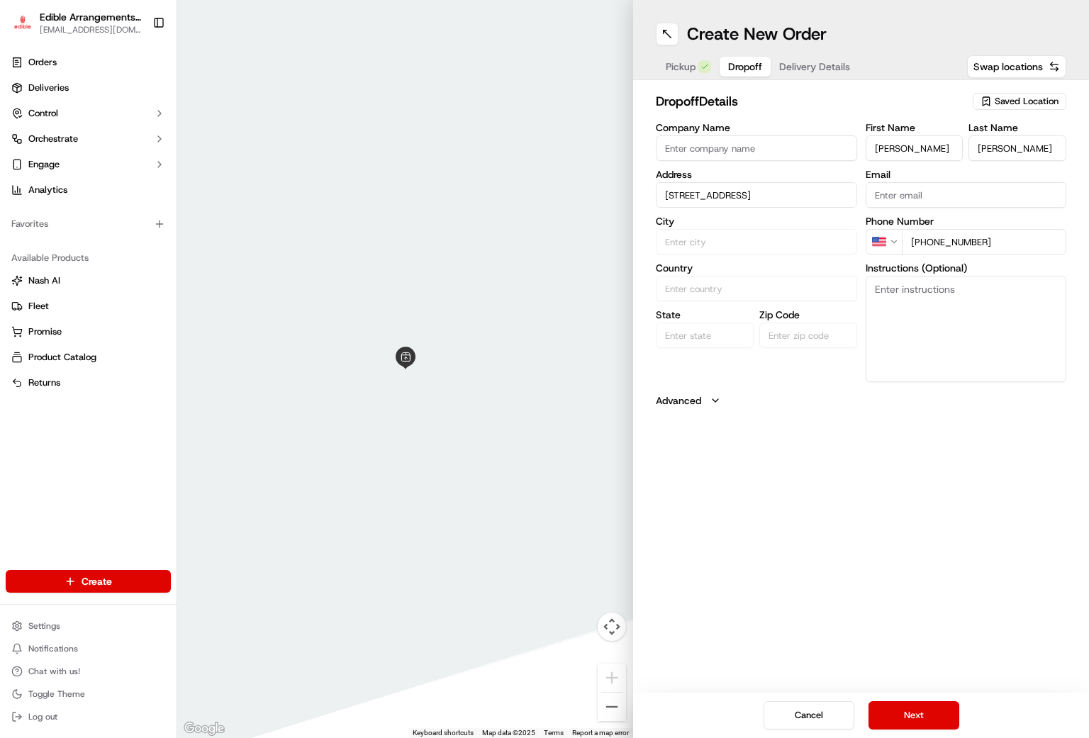
type input "+1 304 549 2880"
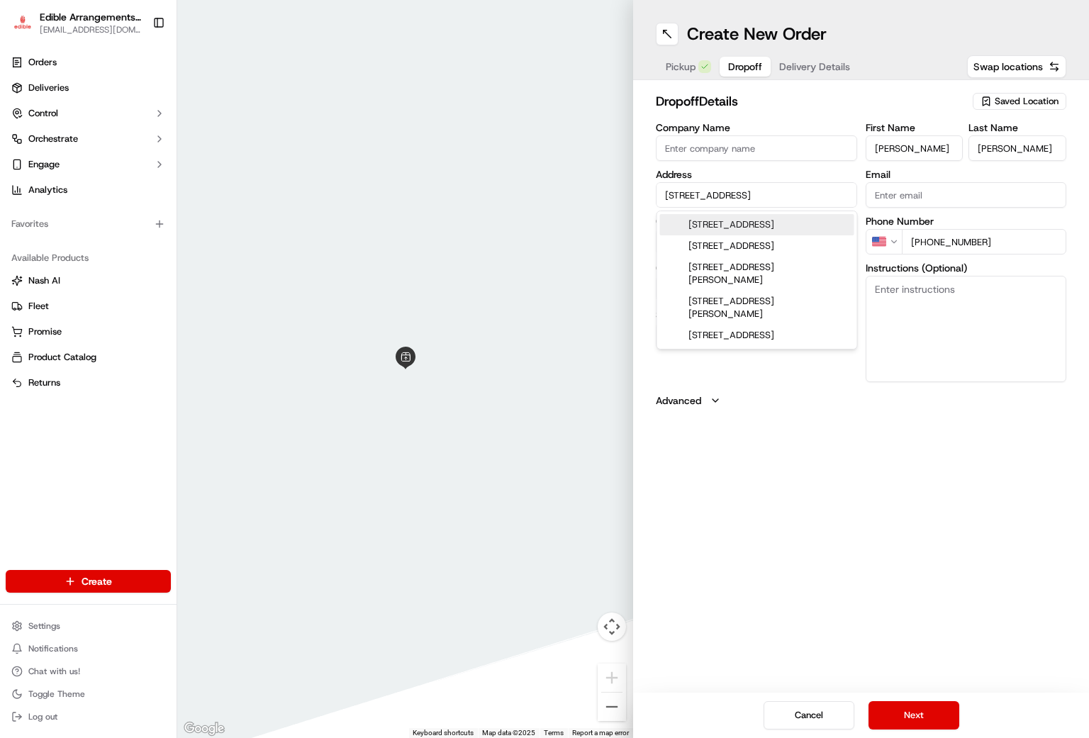
click at [745, 196] on input "506 Locust Ave" at bounding box center [756, 195] width 201 height 26
click at [730, 235] on div "506 Locust Avenue, Morgantown, WV" at bounding box center [757, 224] width 194 height 21
type input "[STREET_ADDRESS]"
type input "Morgantown"
type input "[GEOGRAPHIC_DATA]"
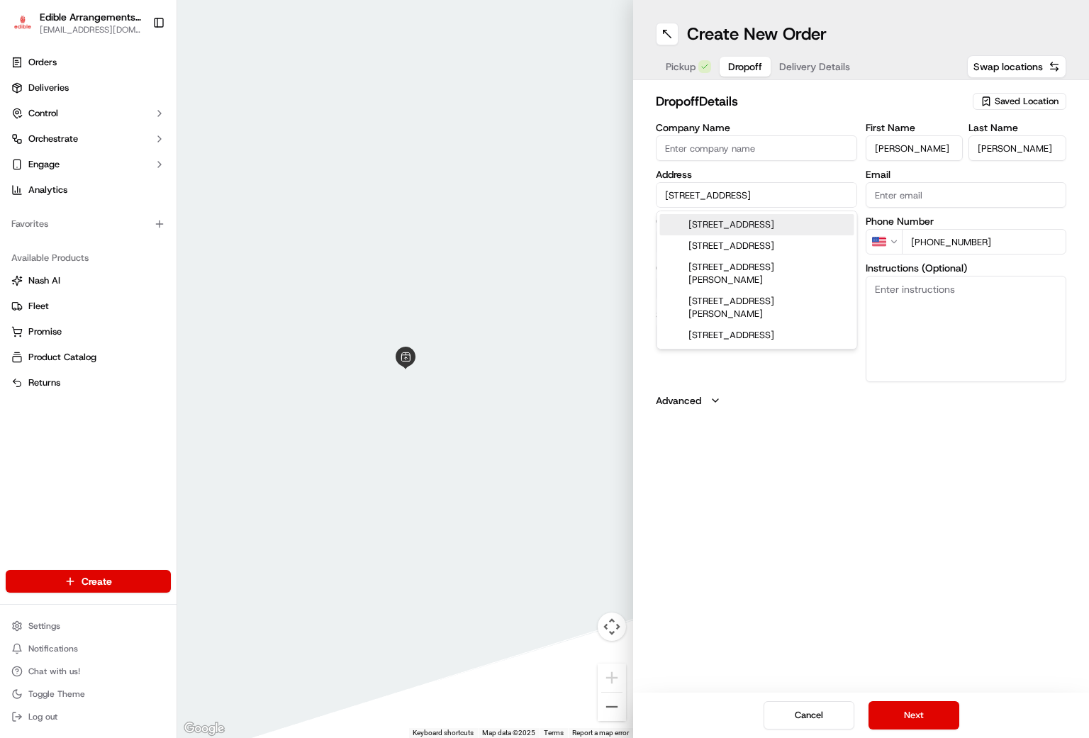
type input "WV"
type input "26505"
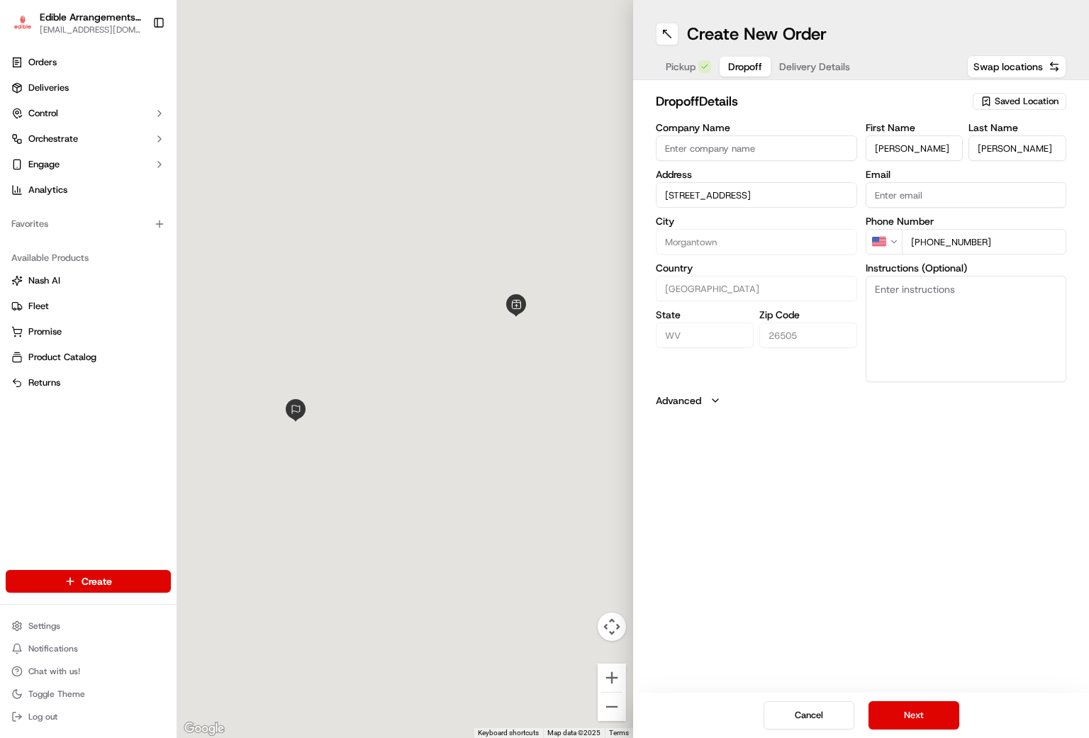
click at [957, 335] on textarea "Instructions (Optional)" at bounding box center [966, 329] width 201 height 106
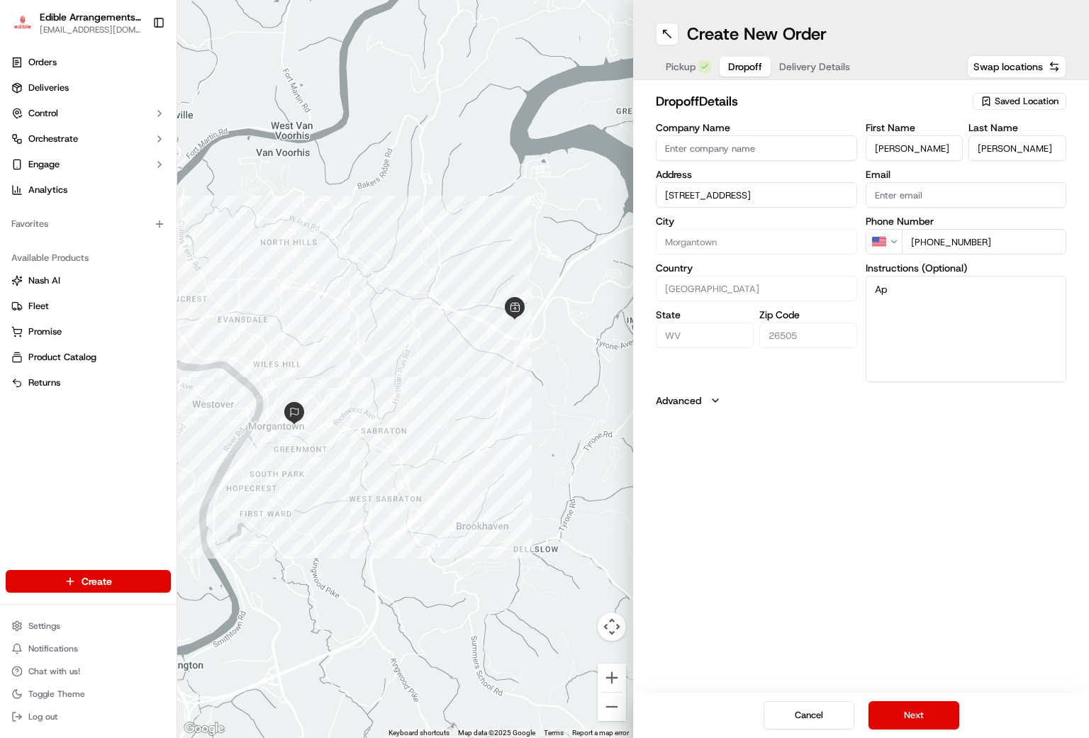
type textarea "A"
type textarea "P"
type textarea "Apt 2B"
click at [919, 713] on button "Next" at bounding box center [914, 715] width 91 height 28
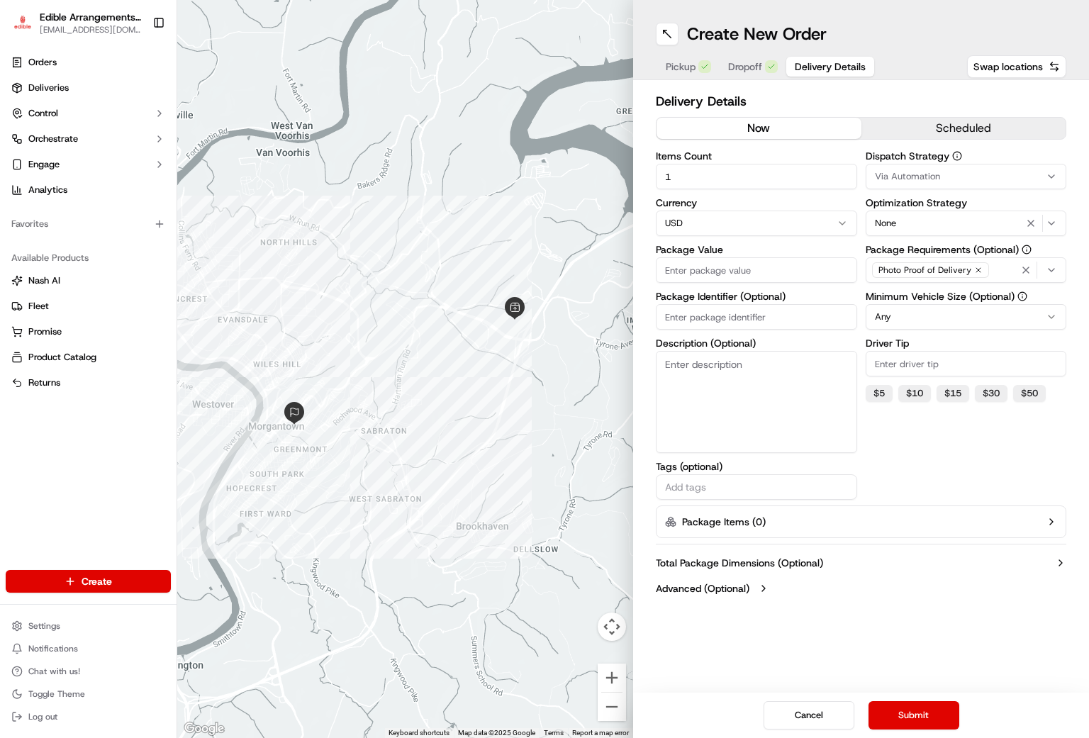
click at [762, 267] on input "Package Value" at bounding box center [756, 270] width 201 height 26
click at [739, 279] on input "Package Value" at bounding box center [756, 270] width 201 height 26
type input "82.10"
click at [719, 320] on input "Package Identifier (Optional)" at bounding box center [756, 317] width 201 height 26
type input "7867"
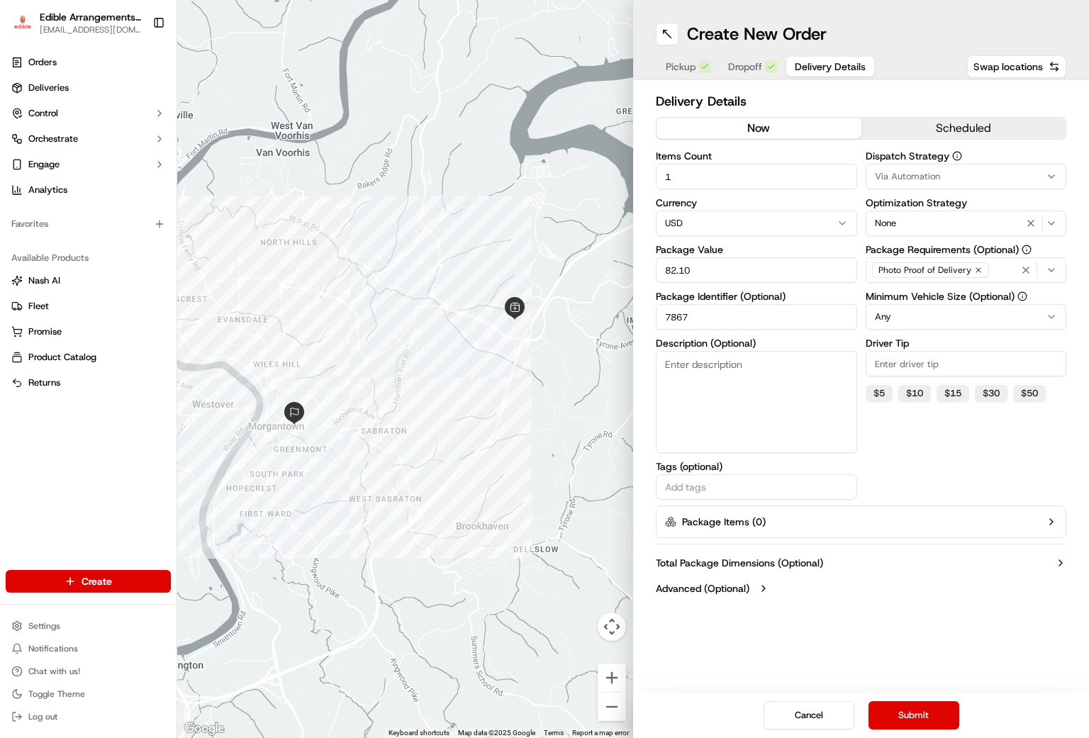
click at [726, 379] on textarea "Description (Optional)" at bounding box center [756, 402] width 201 height 102
type textarea "arrangement"
click at [917, 719] on button "Submit" at bounding box center [914, 715] width 91 height 28
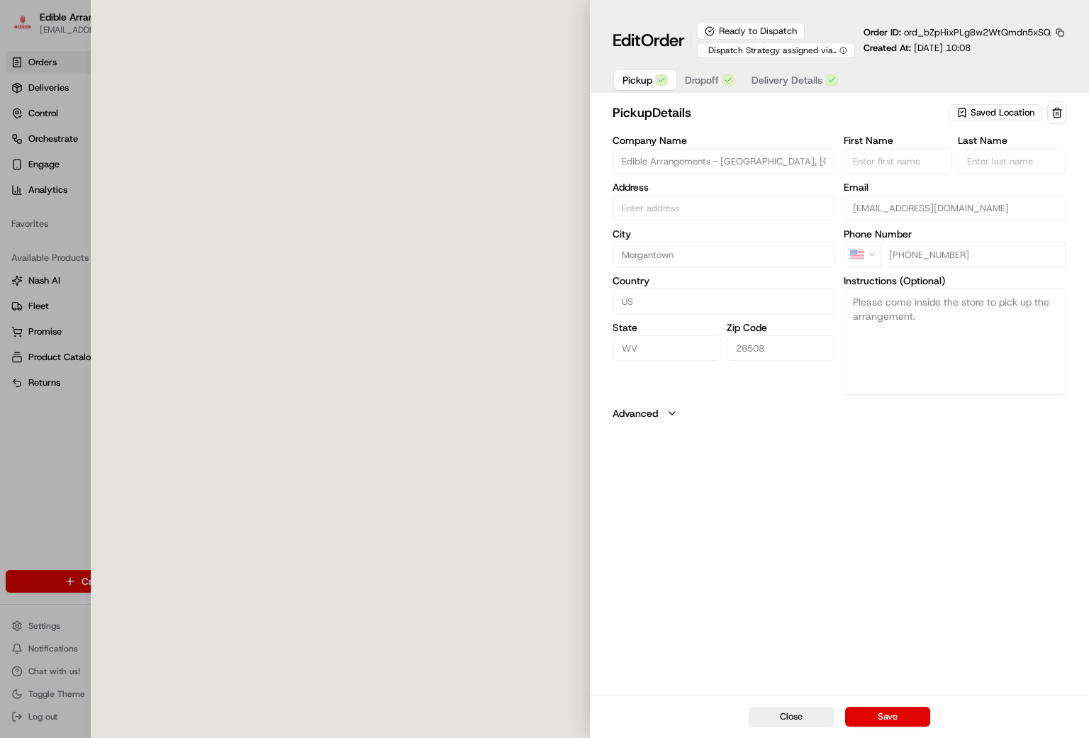
type input "[STREET_ADDRESS]"
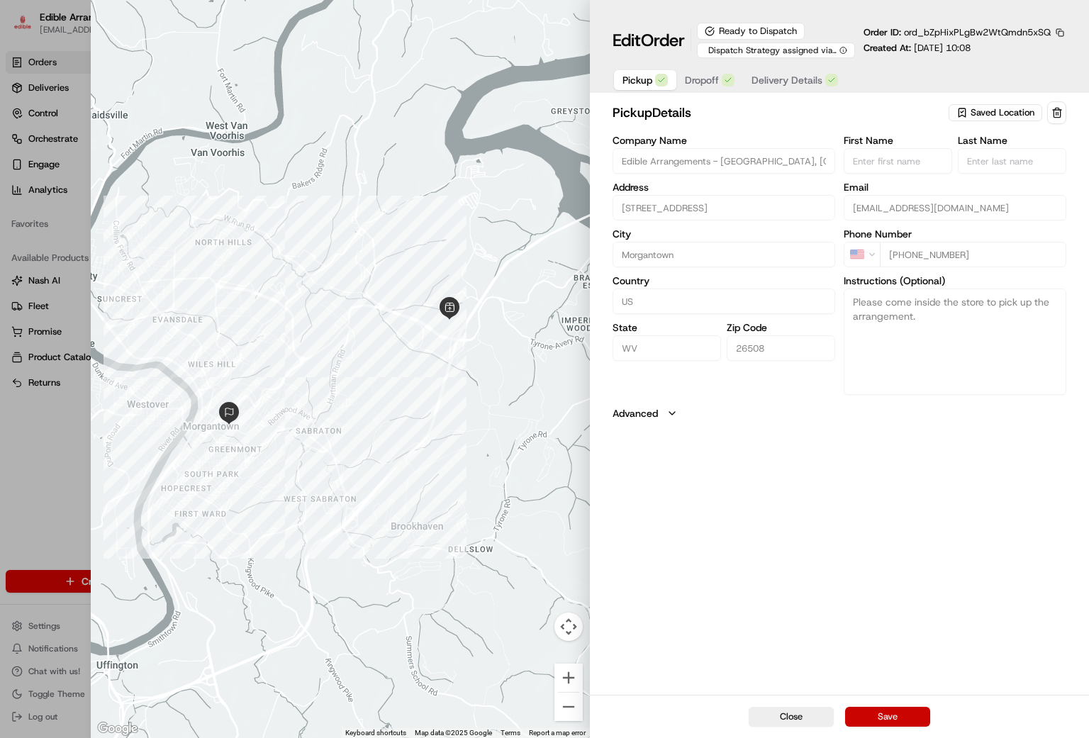
click at [889, 721] on button "Save" at bounding box center [887, 717] width 85 height 20
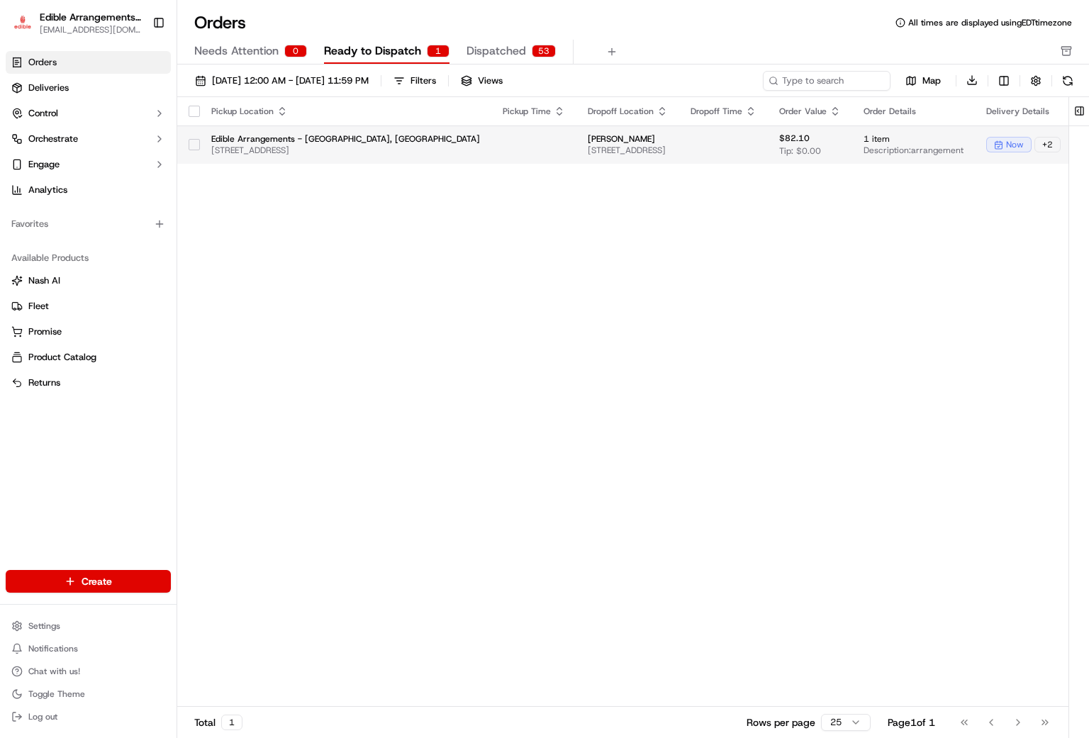
click at [194, 143] on button "button" at bounding box center [194, 144] width 11 height 11
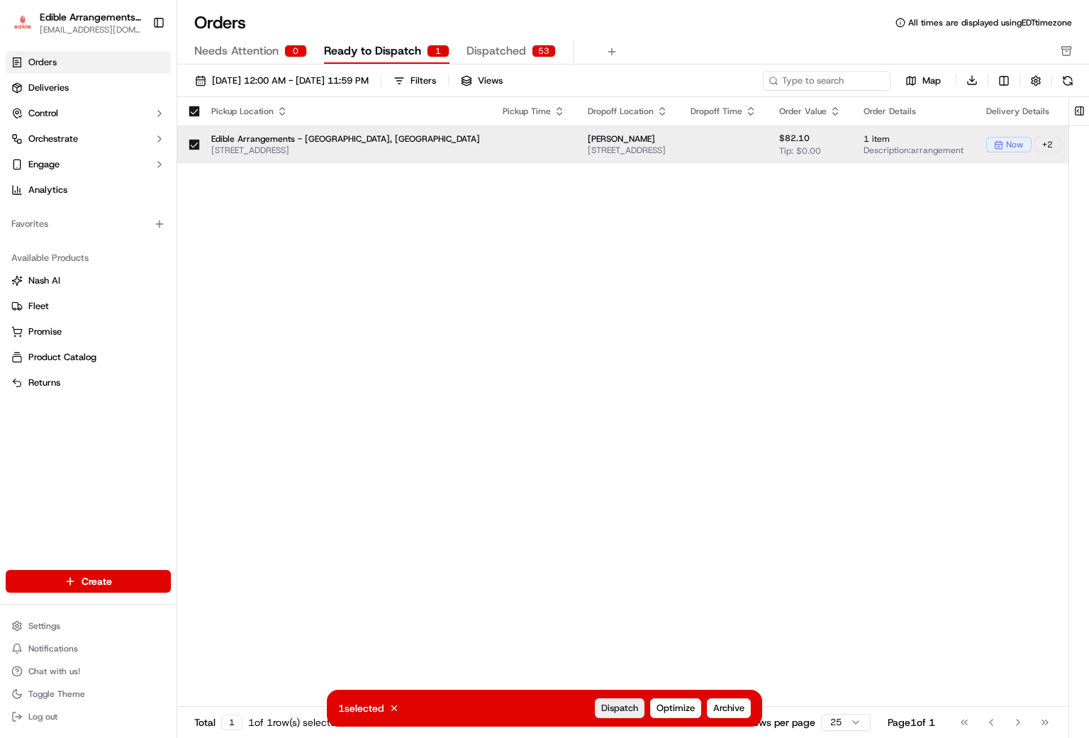
click at [621, 706] on span "Dispatch" at bounding box center [619, 708] width 37 height 13
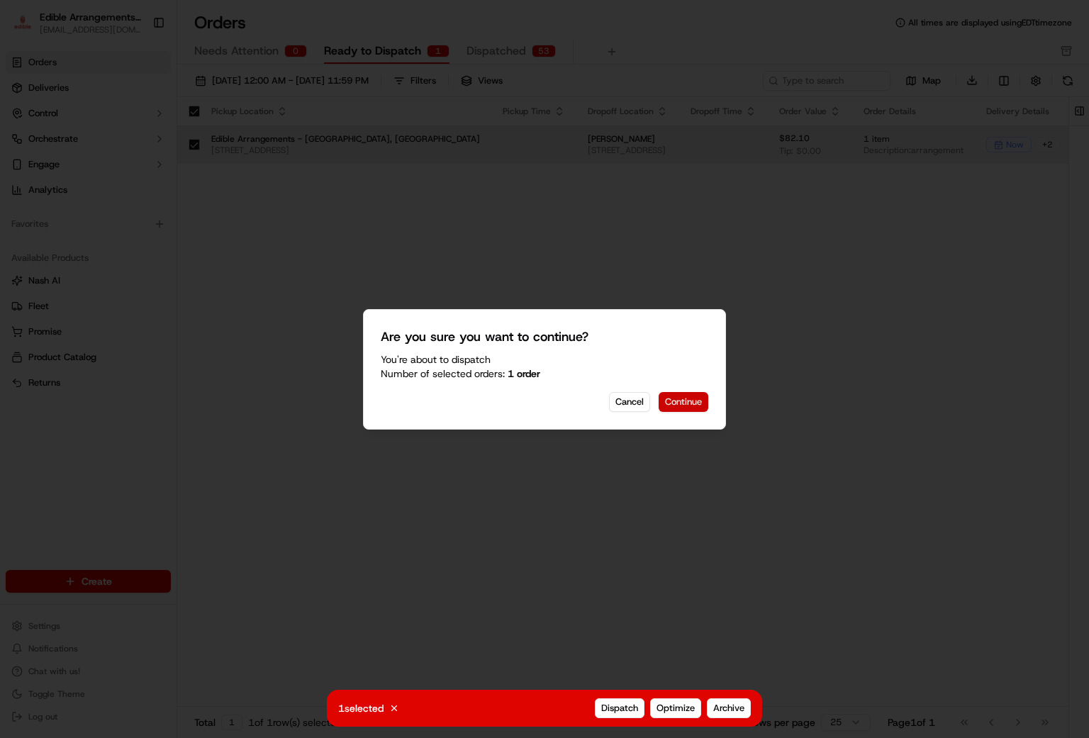
click at [671, 403] on button "Continue" at bounding box center [684, 402] width 50 height 20
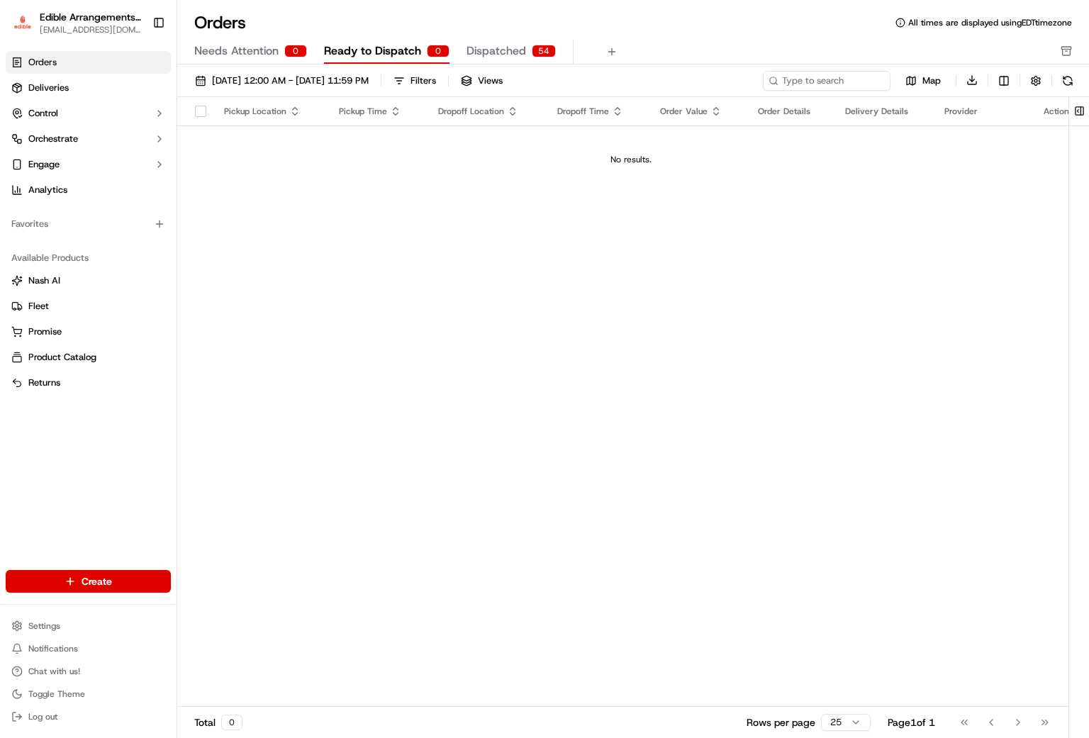
click at [481, 43] on span "Dispatched" at bounding box center [497, 51] width 60 height 17
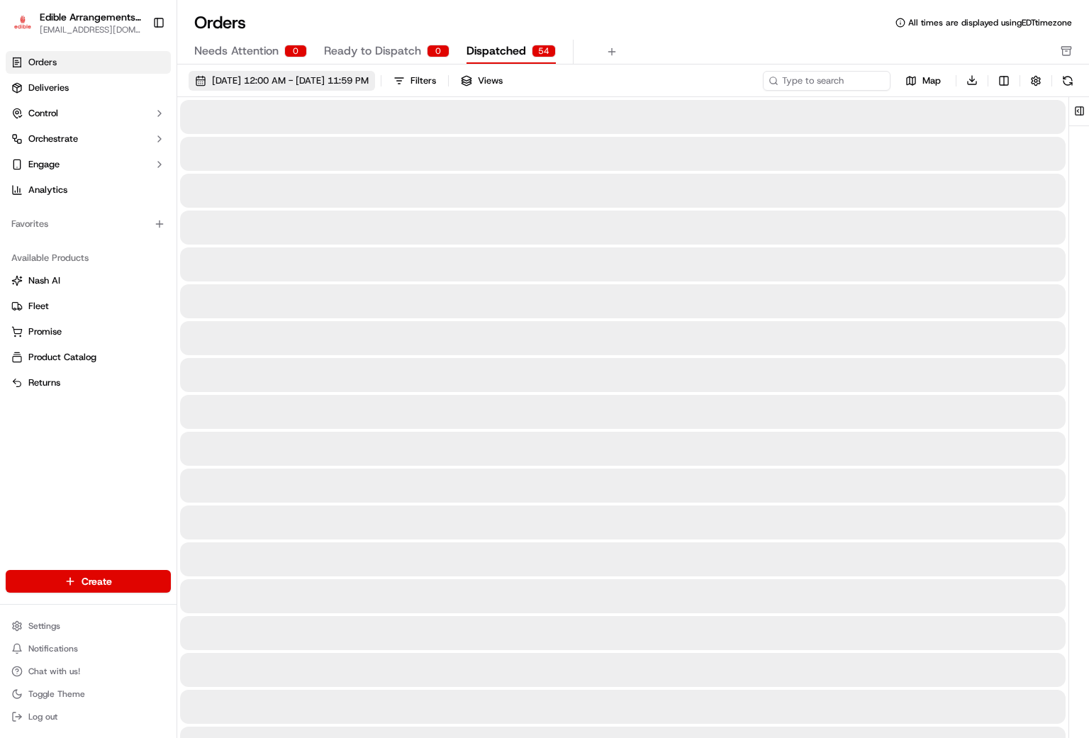
click at [247, 84] on span "[DATE] 12:00 AM - [DATE] 11:59 PM" at bounding box center [290, 80] width 157 height 13
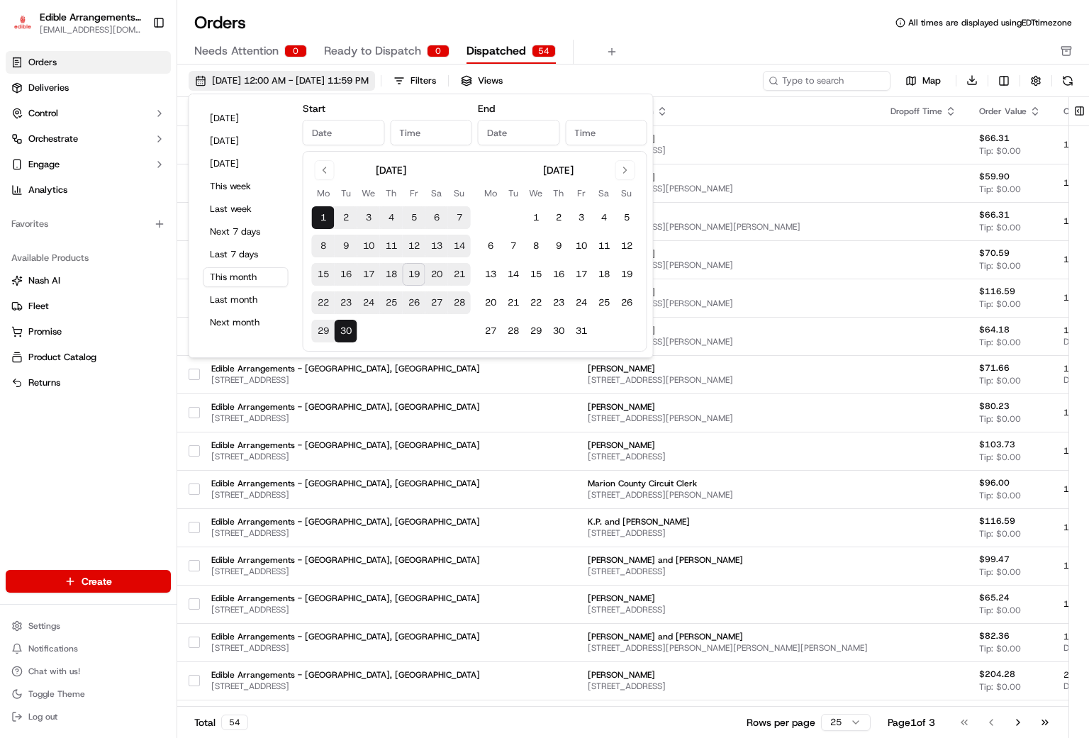
click at [332, 72] on button "[DATE] 12:00 AM - [DATE] 11:59 PM" at bounding box center [282, 81] width 186 height 20
type input "[DATE]"
type input "12:00 AM"
type input "[DATE]"
type input "11:59 PM"
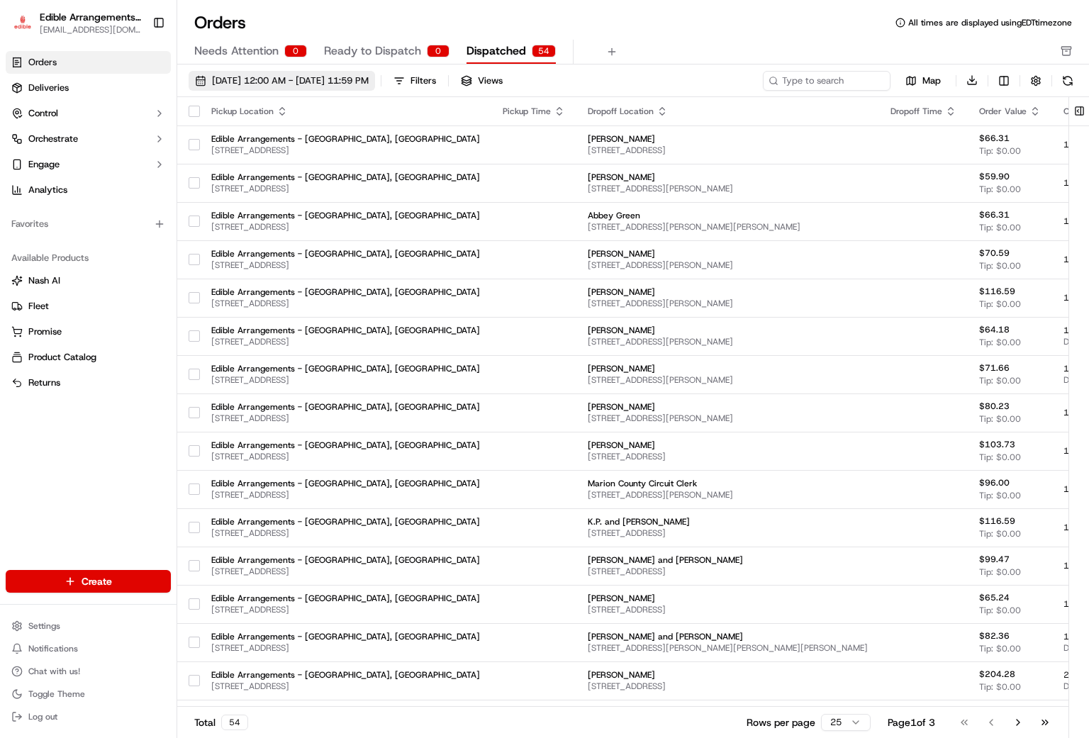
click at [316, 82] on span "[DATE] 12:00 AM - [DATE] 11:59 PM" at bounding box center [290, 80] width 157 height 13
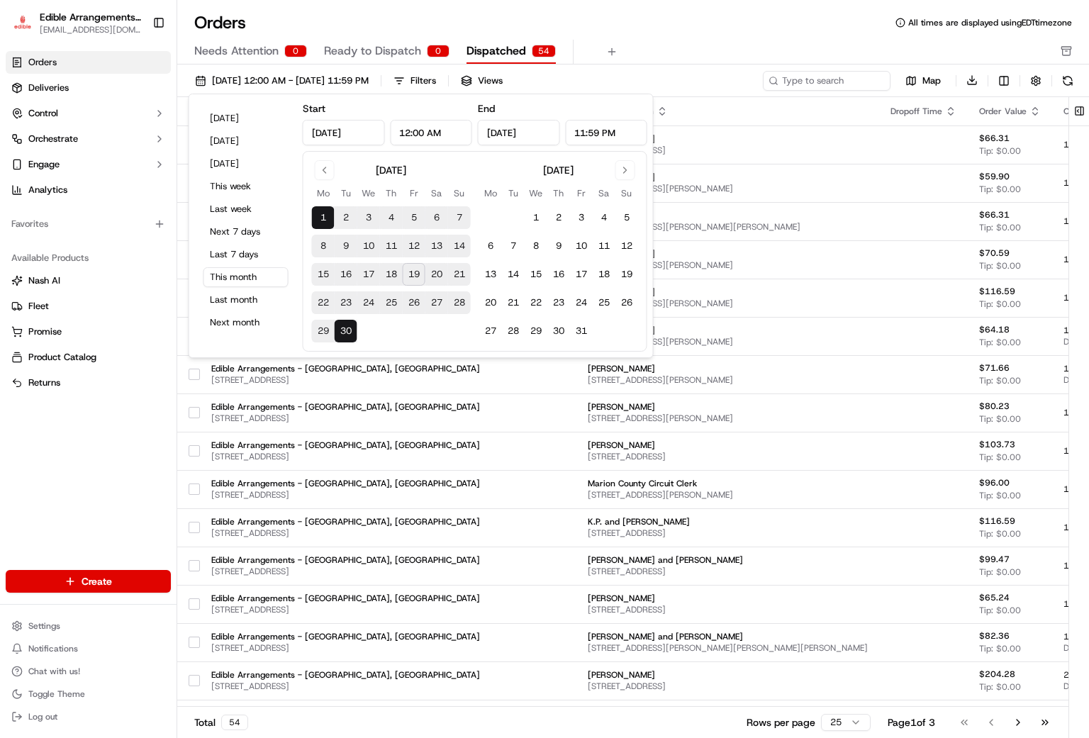
click at [415, 274] on button "19" at bounding box center [414, 274] width 23 height 23
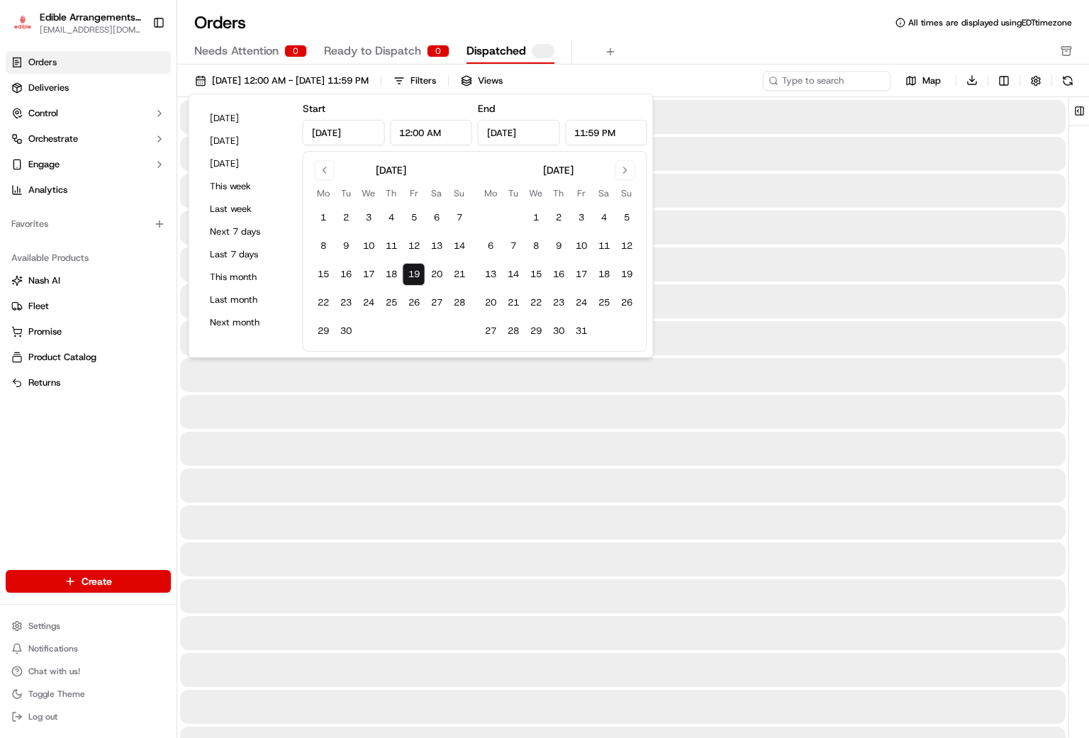
type input "[DATE]"
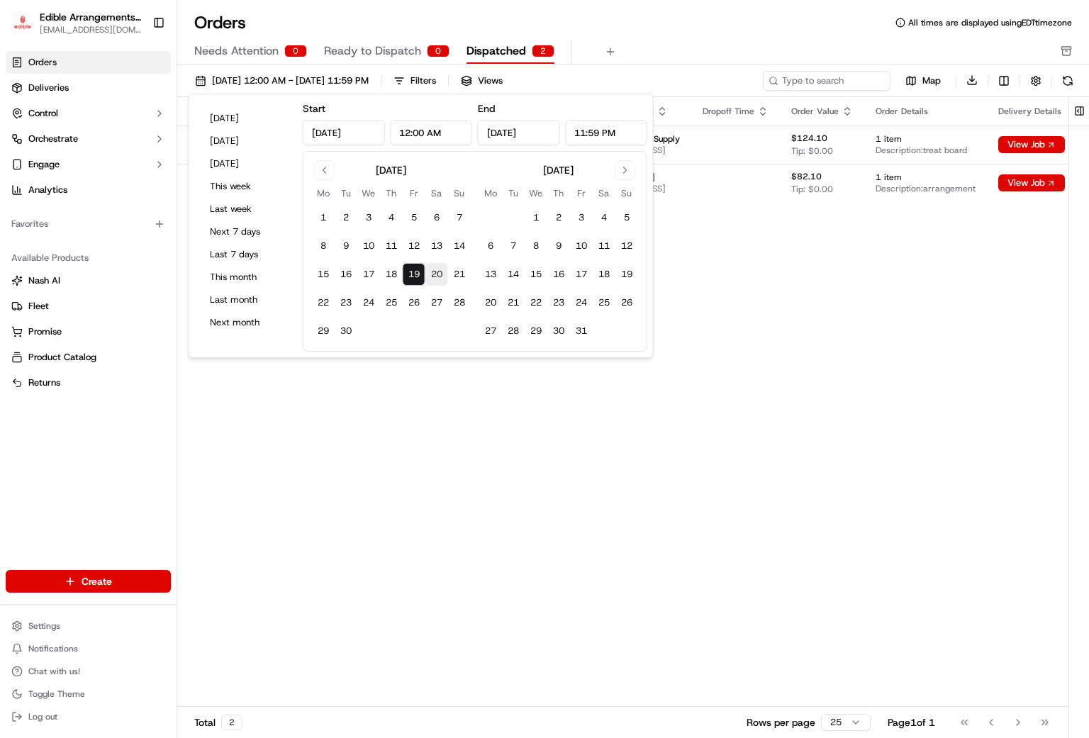
click at [420, 273] on button "19" at bounding box center [414, 274] width 23 height 23
click at [1088, 430] on div at bounding box center [1079, 419] width 20 height 645
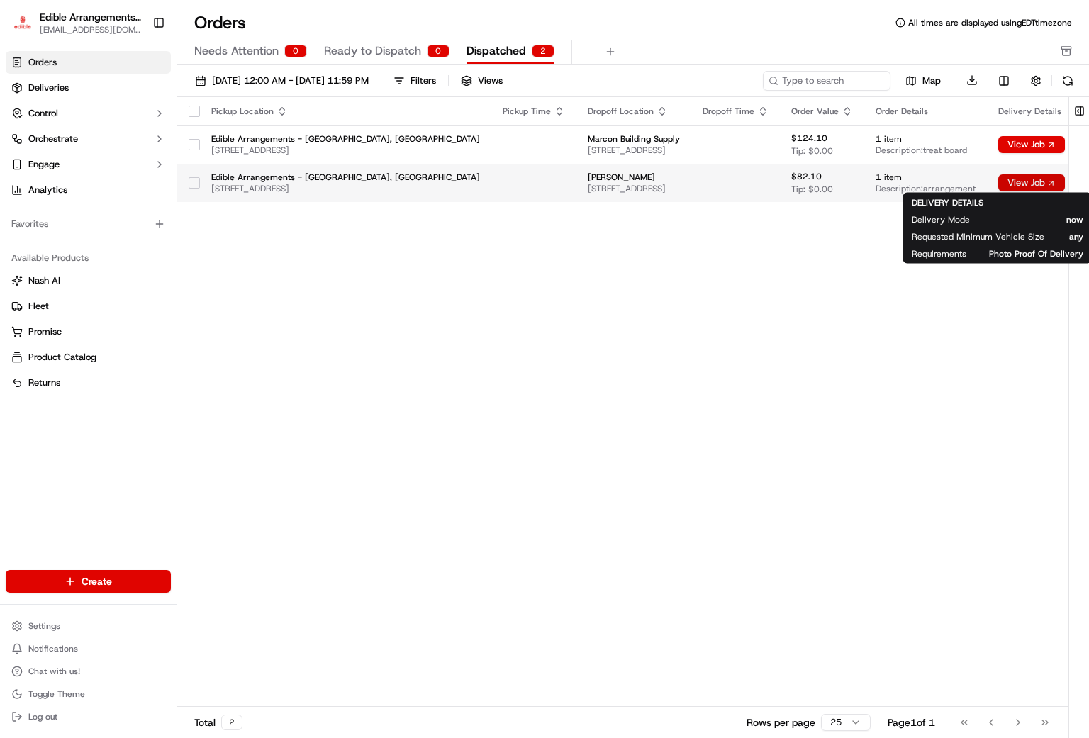
click at [1053, 182] on button "View Job" at bounding box center [1031, 182] width 67 height 17
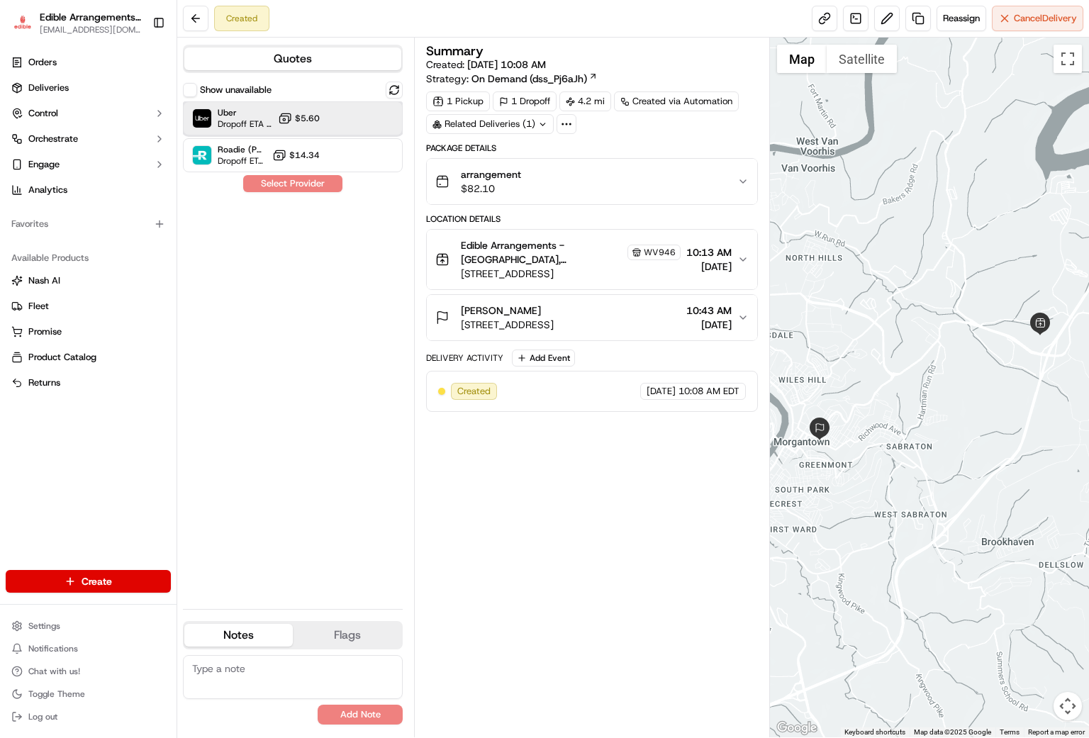
click at [234, 115] on span "Uber" at bounding box center [245, 112] width 55 height 11
click at [303, 186] on button "Assign Provider" at bounding box center [292, 183] width 101 height 17
